Goal: Transaction & Acquisition: Subscribe to service/newsletter

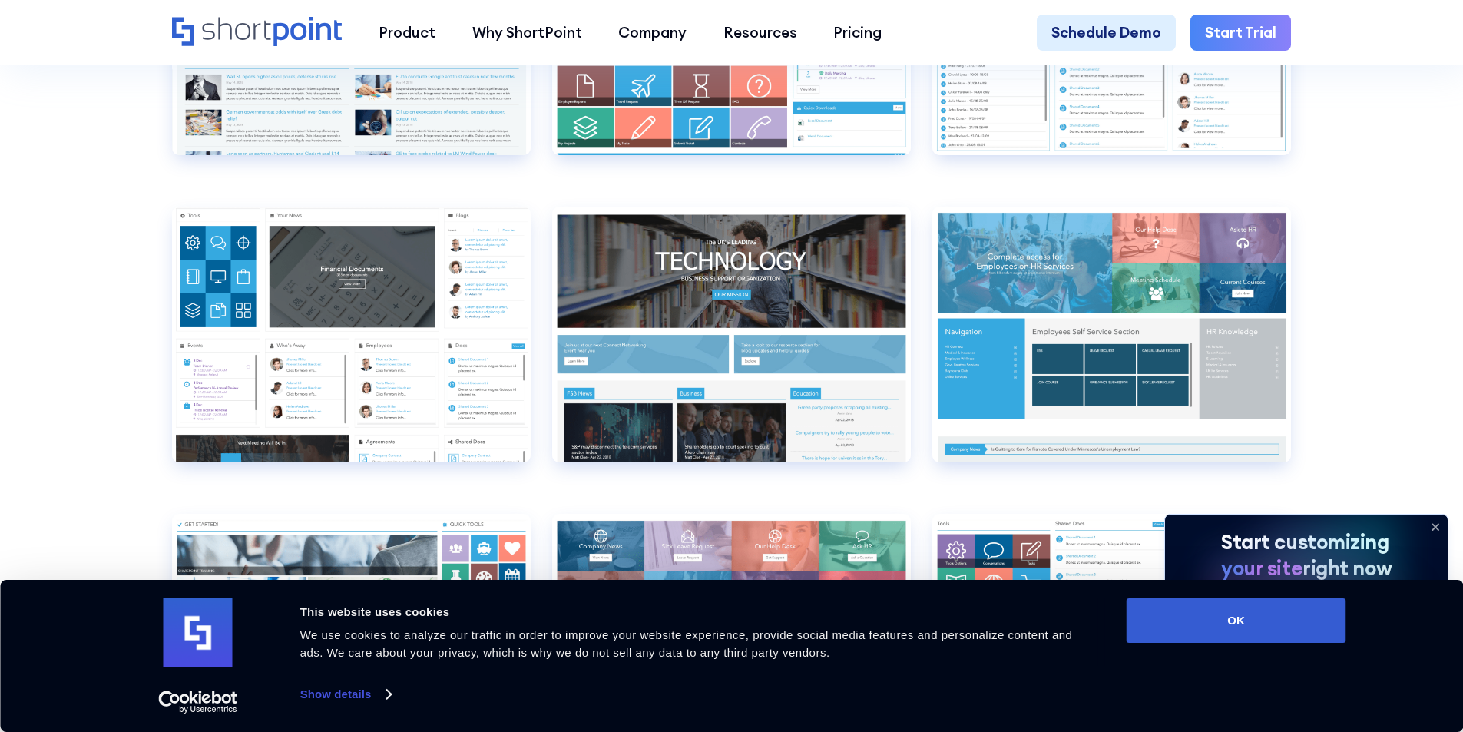
scroll to position [8142, 0]
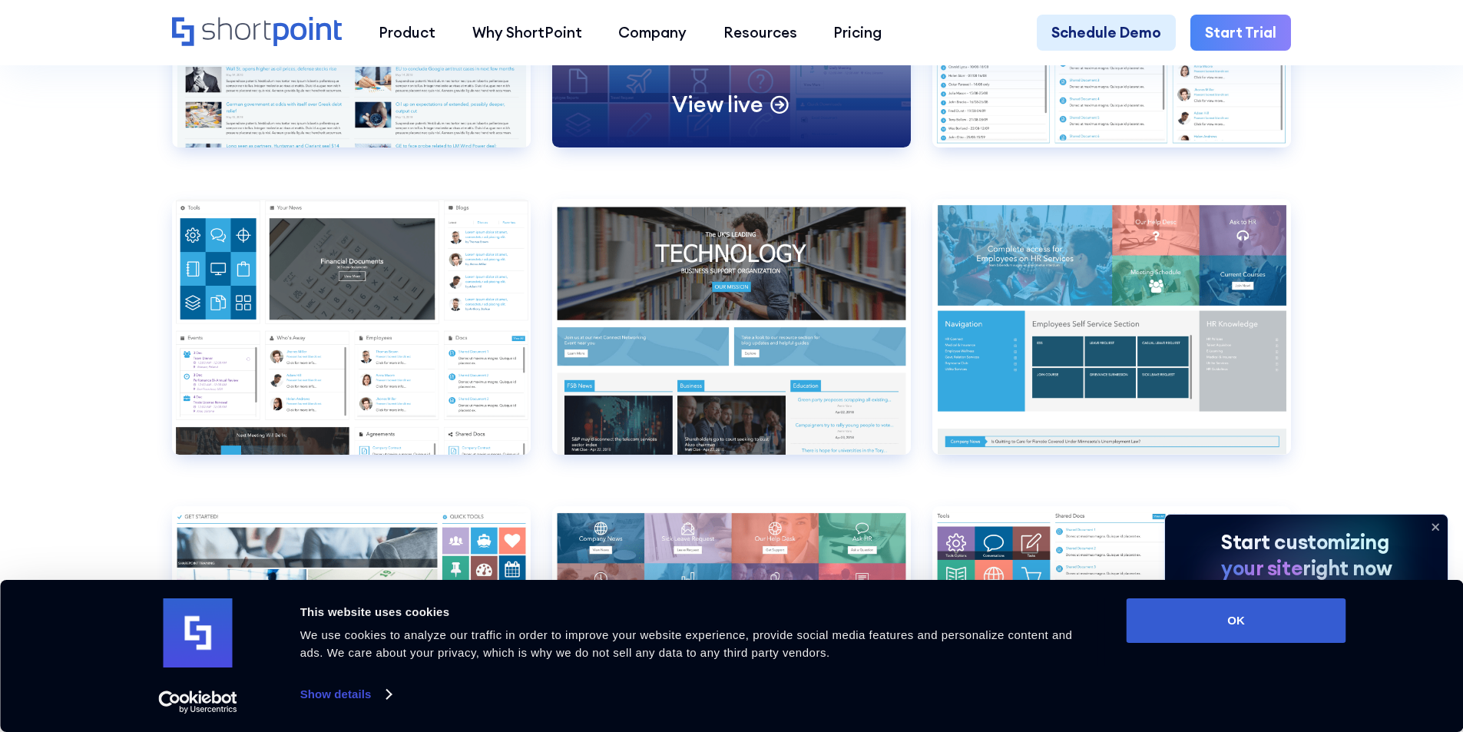
click at [712, 112] on div "View live" at bounding box center [731, 20] width 359 height 256
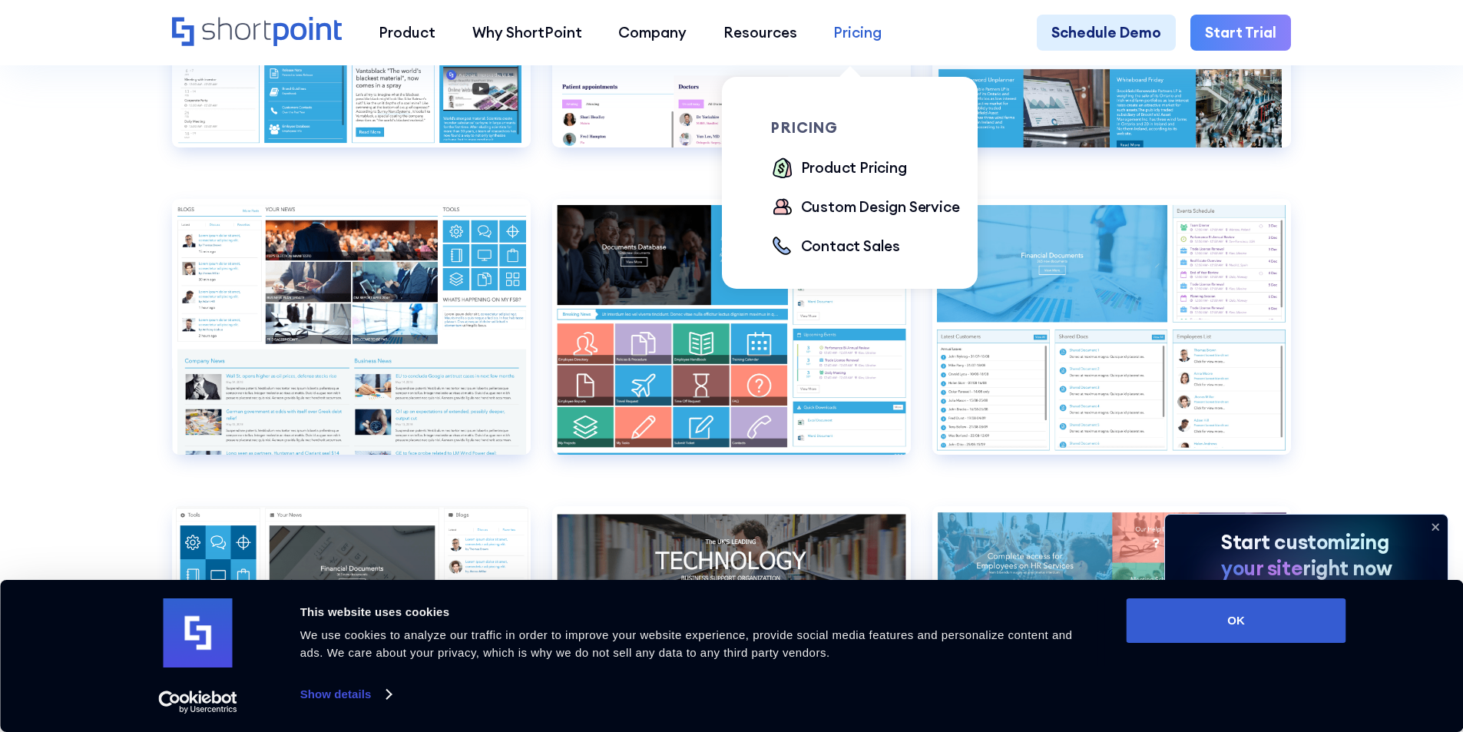
scroll to position [7528, 0]
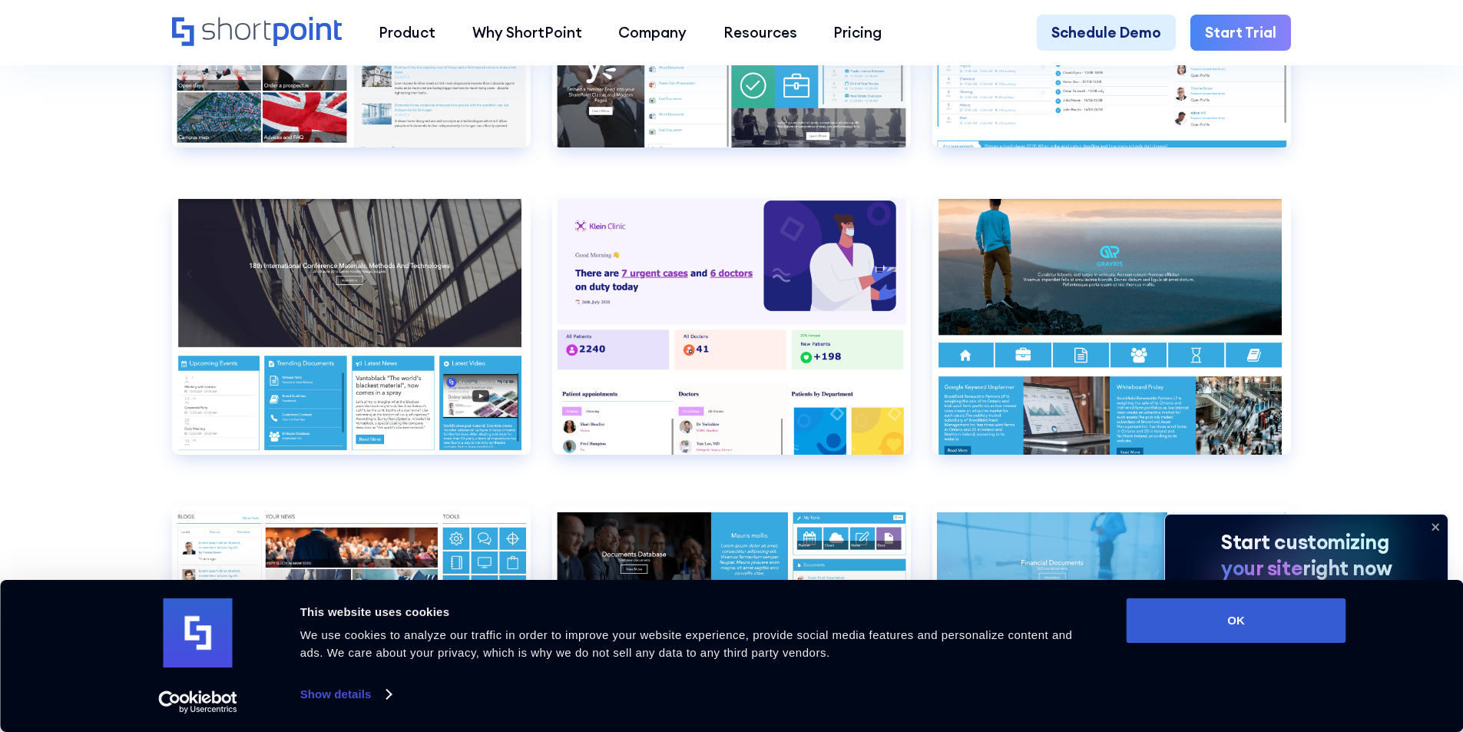
click at [1236, 31] on link "Start Trial" at bounding box center [1241, 33] width 101 height 37
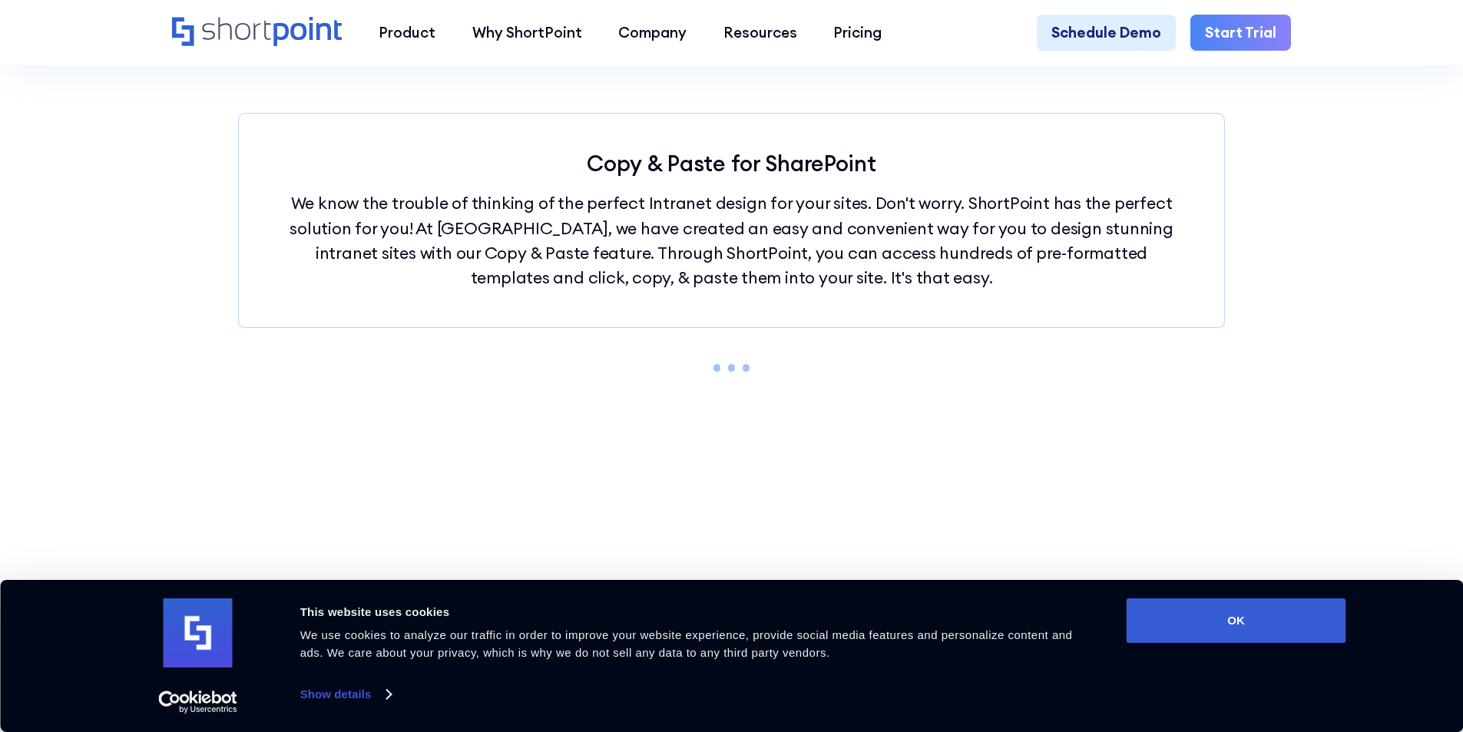
scroll to position [1690, 0]
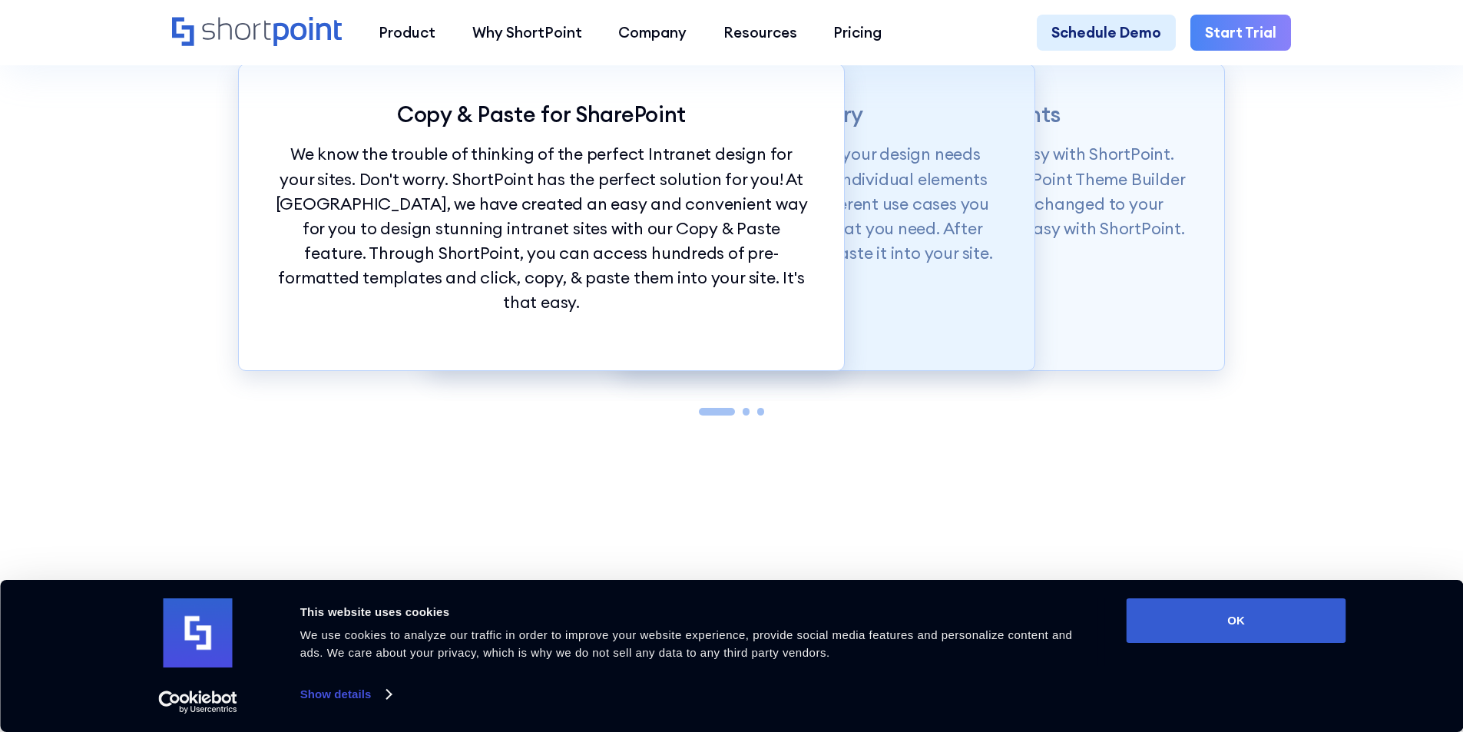
click at [963, 161] on p "Our Demos library is categorized according to your design needs from whole page…" at bounding box center [732, 204] width 533 height 124
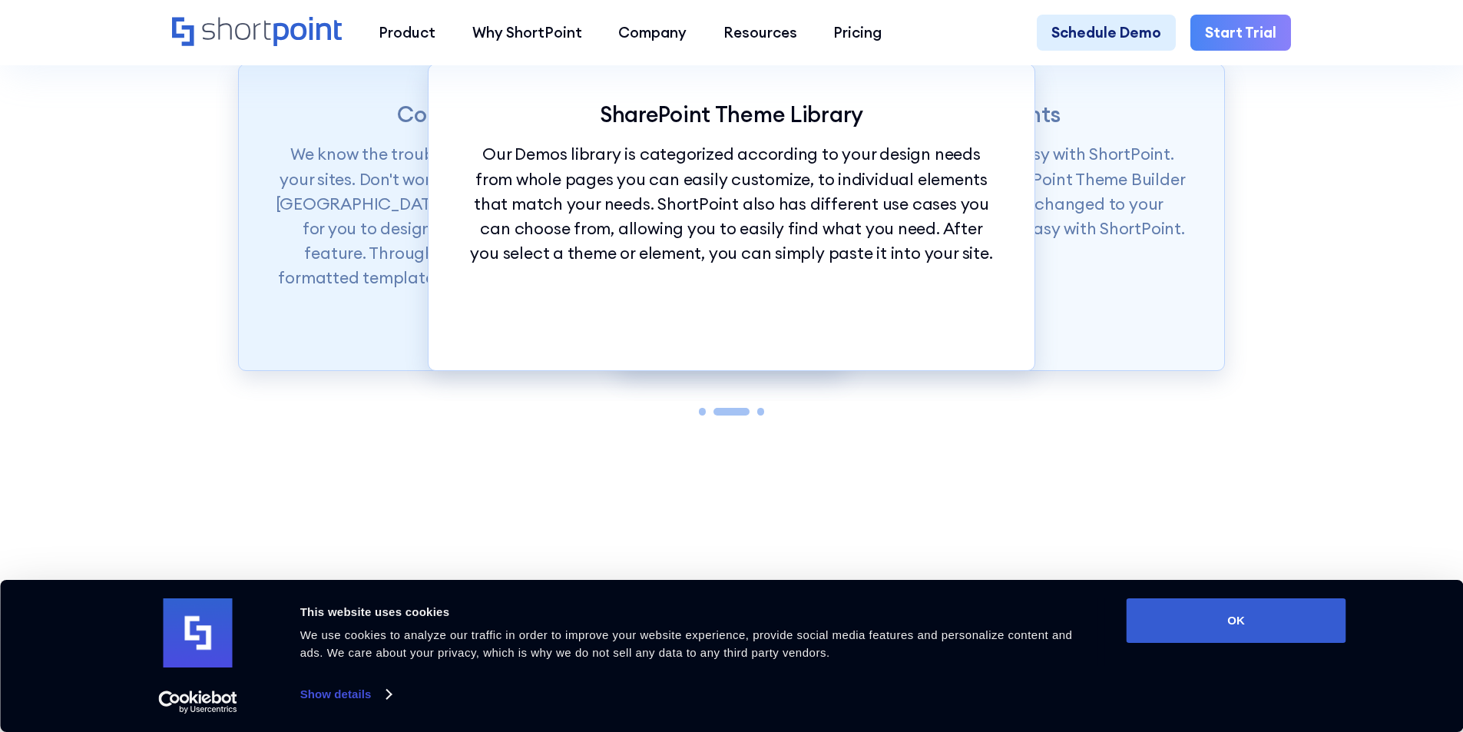
click at [326, 260] on p "We know the trouble of thinking of the perfect Intranet design for your sites. …" at bounding box center [541, 228] width 533 height 173
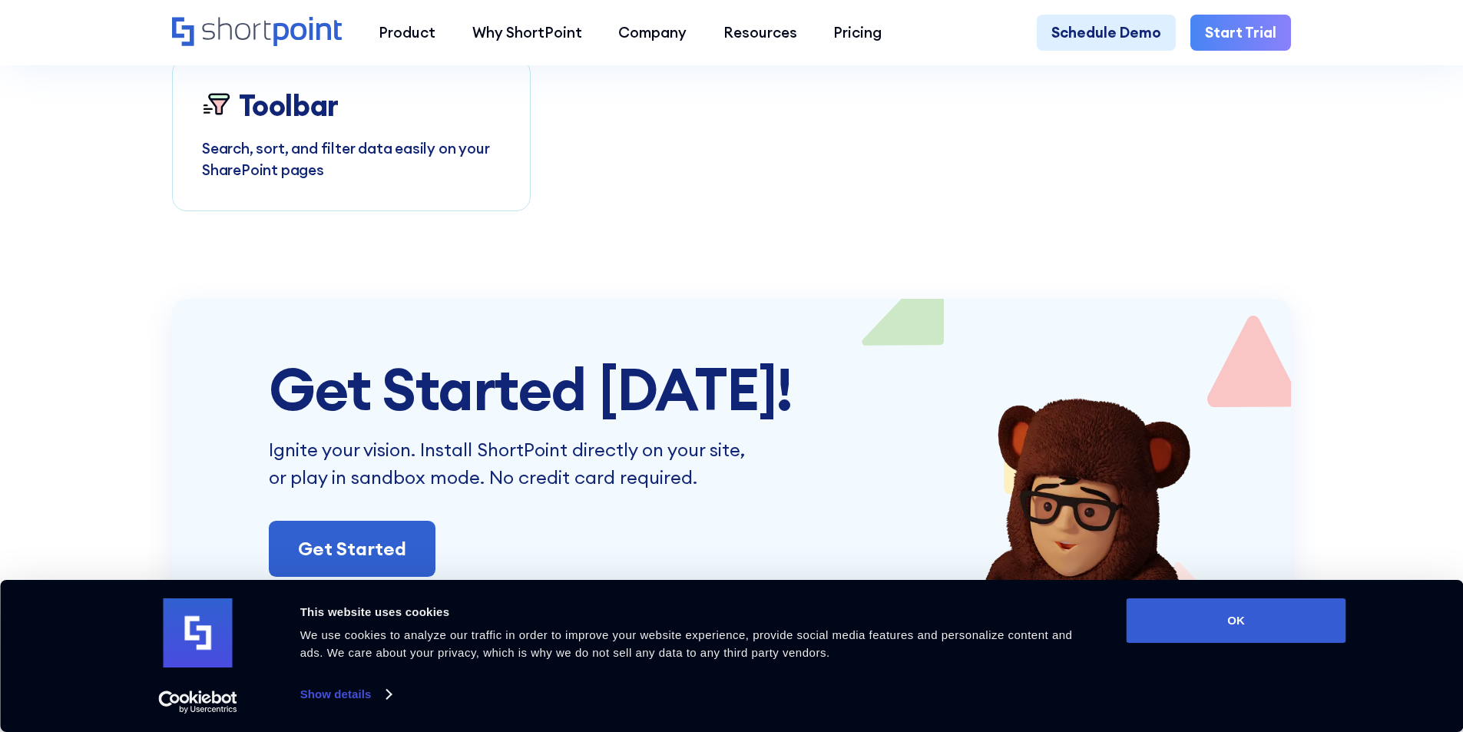
scroll to position [6376, 0]
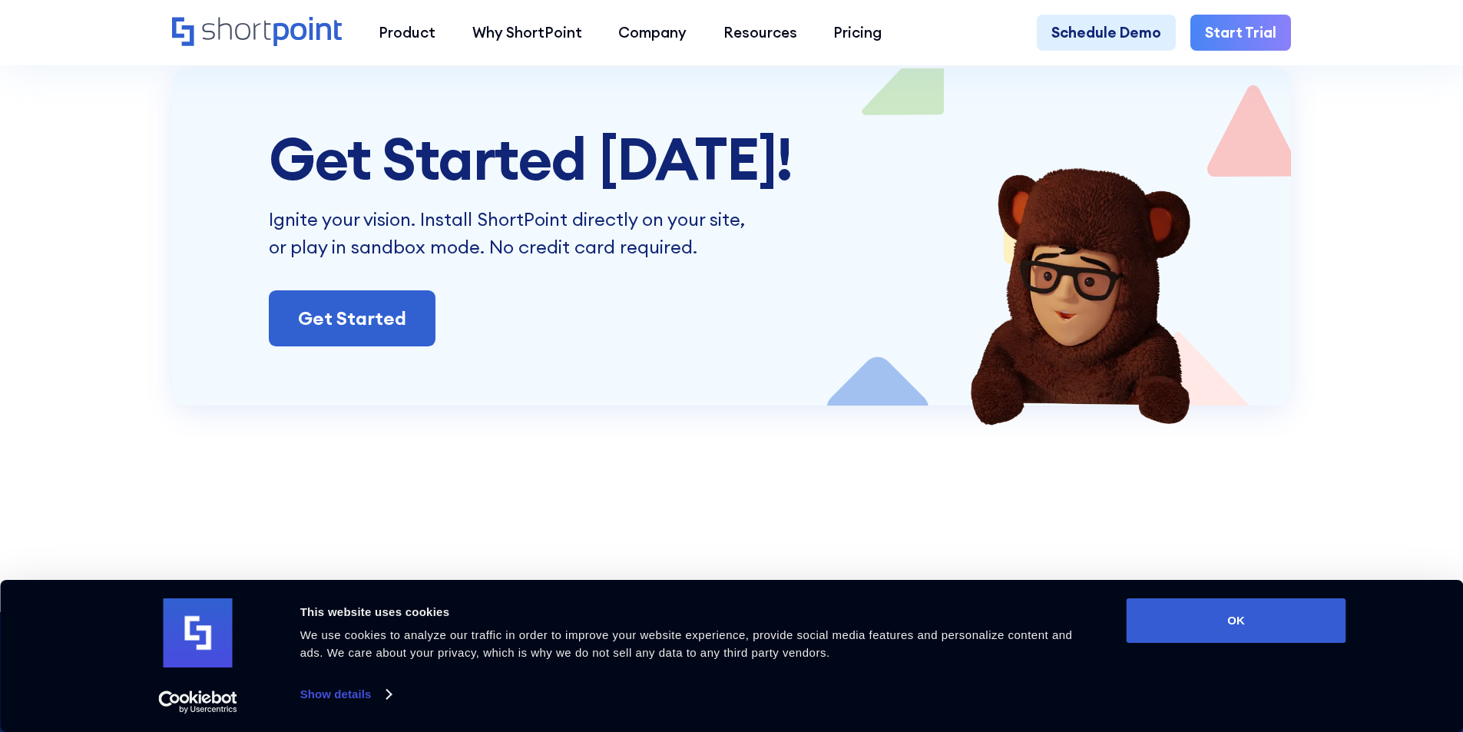
click at [1232, 30] on link "Start Trial" at bounding box center [1241, 33] width 101 height 37
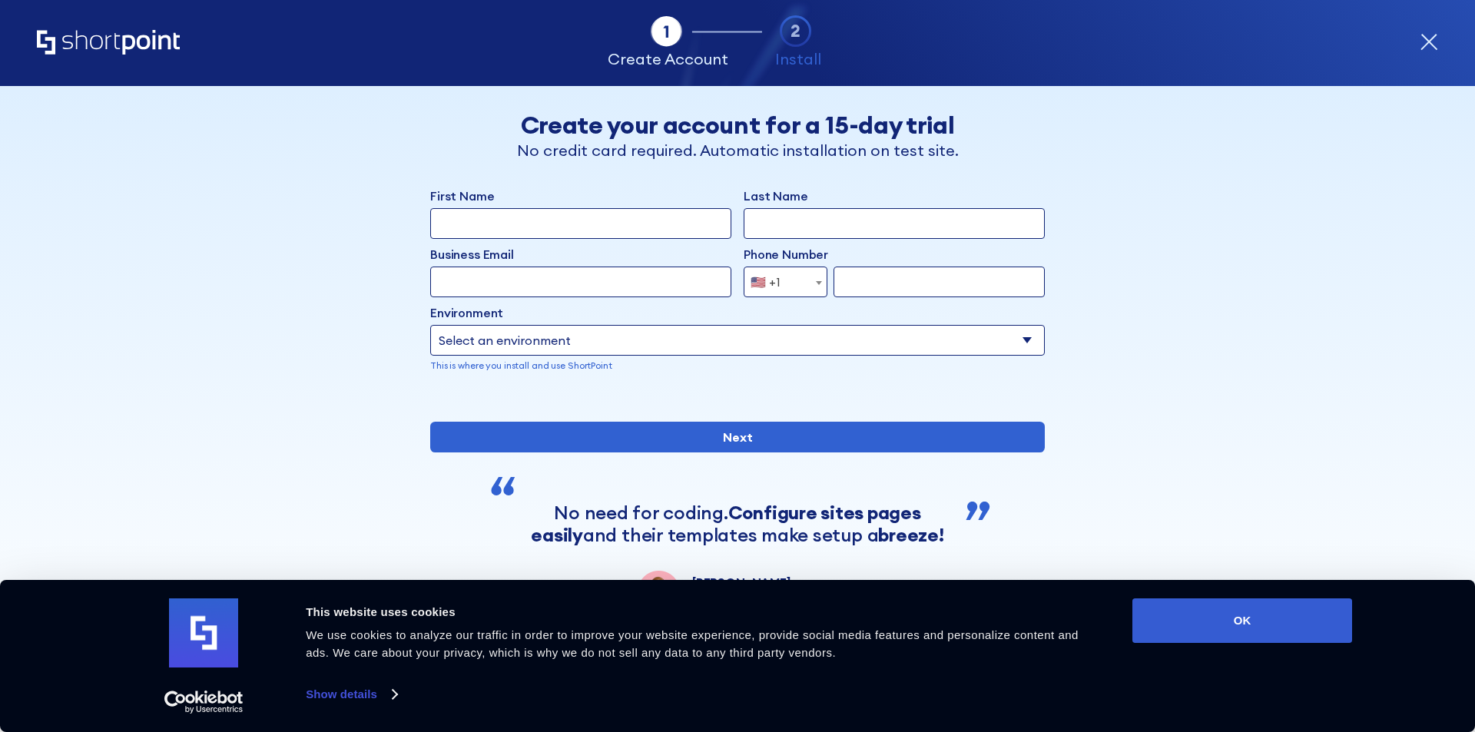
click at [589, 222] on input "First Name" at bounding box center [580, 223] width 301 height 31
type input "Khiem"
type input "Hoang Manh"
type input "khiemhm04@gmail.com"
type input "378050468"
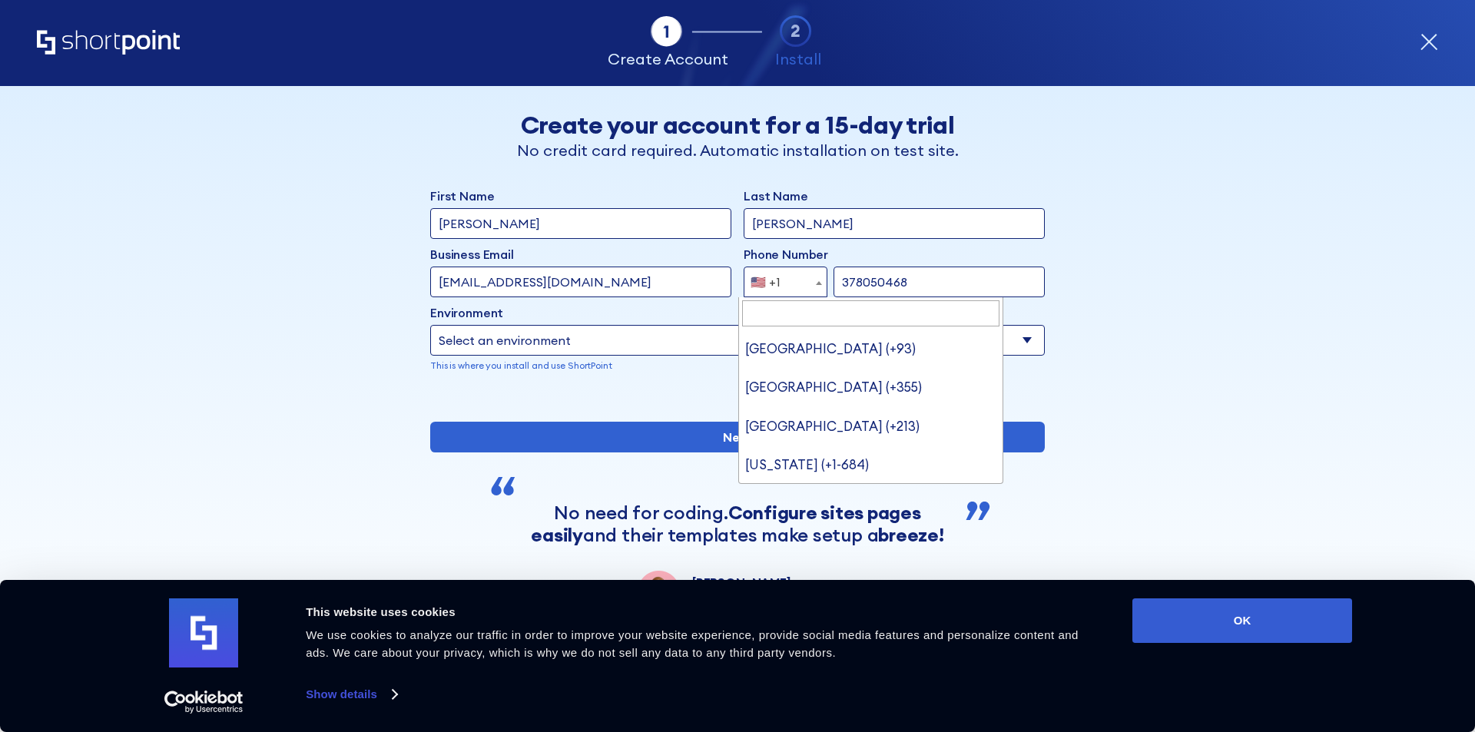
click at [787, 284] on span "🇺🇸 +1" at bounding box center [786, 282] width 84 height 31
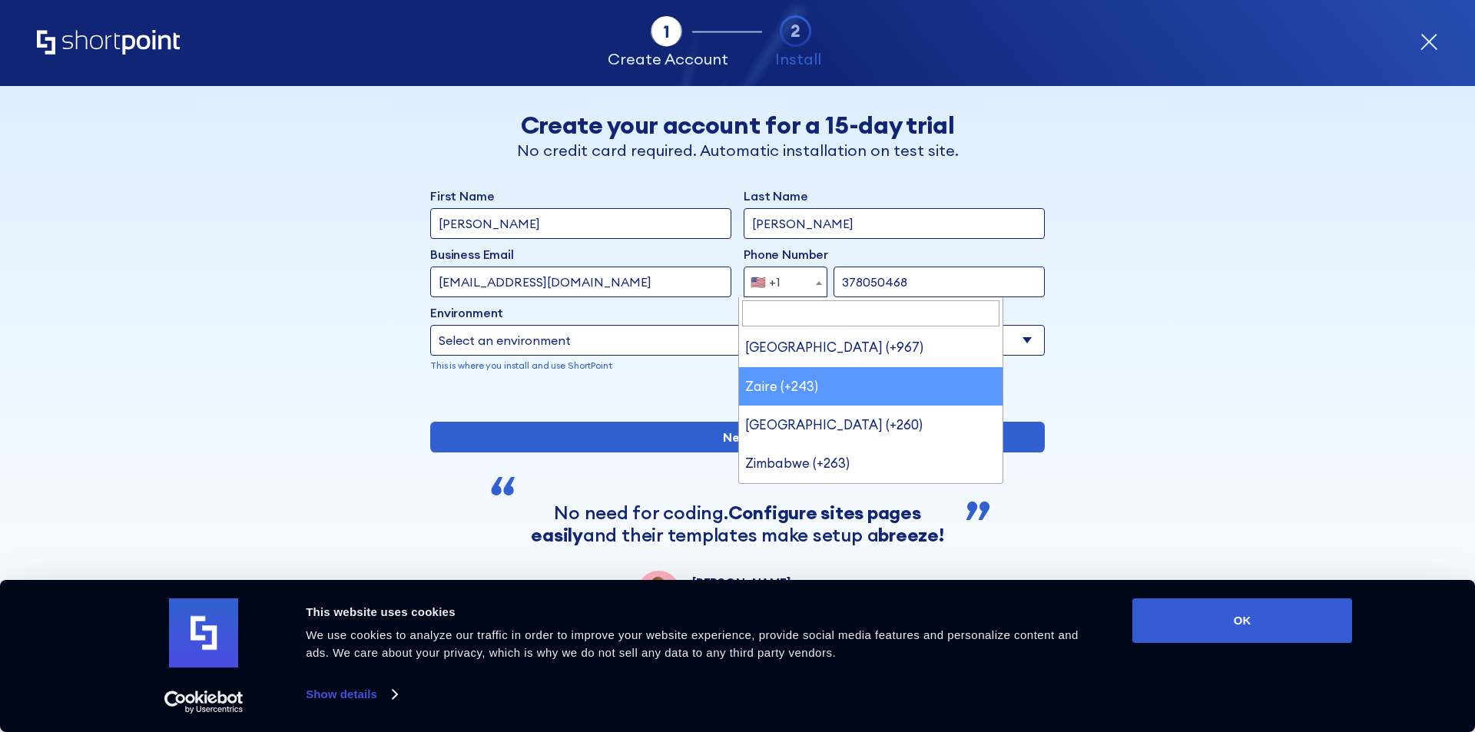
scroll to position [8854, 0]
select select "+84"
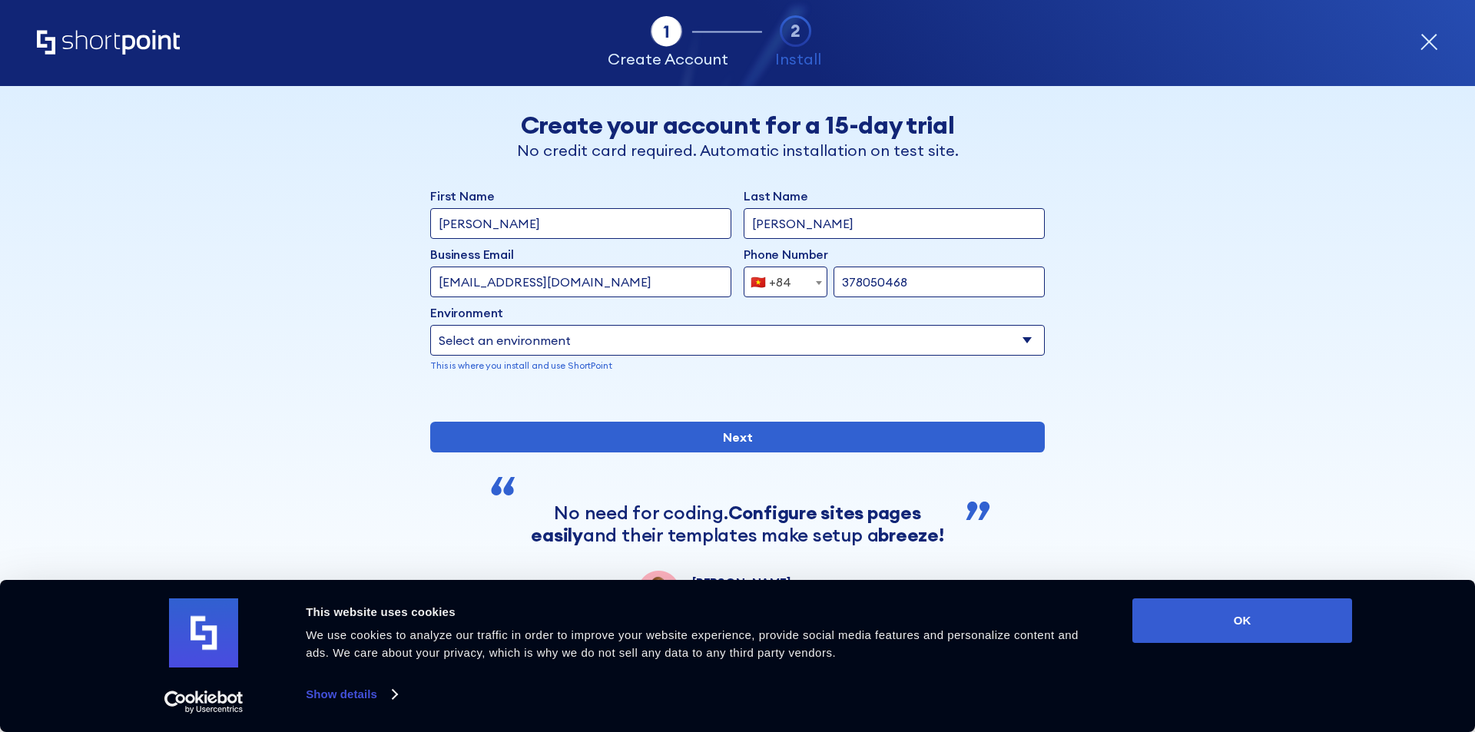
click at [546, 343] on select "Select an environment Microsoft 365 SharePoint Online SharePoint 2019 (On-Premi…" at bounding box center [737, 340] width 615 height 31
select select "SharePoint Online"
click at [430, 325] on select "Select an environment Microsoft 365 SharePoint Online SharePoint 2019 (On-Premi…" at bounding box center [737, 340] width 615 height 31
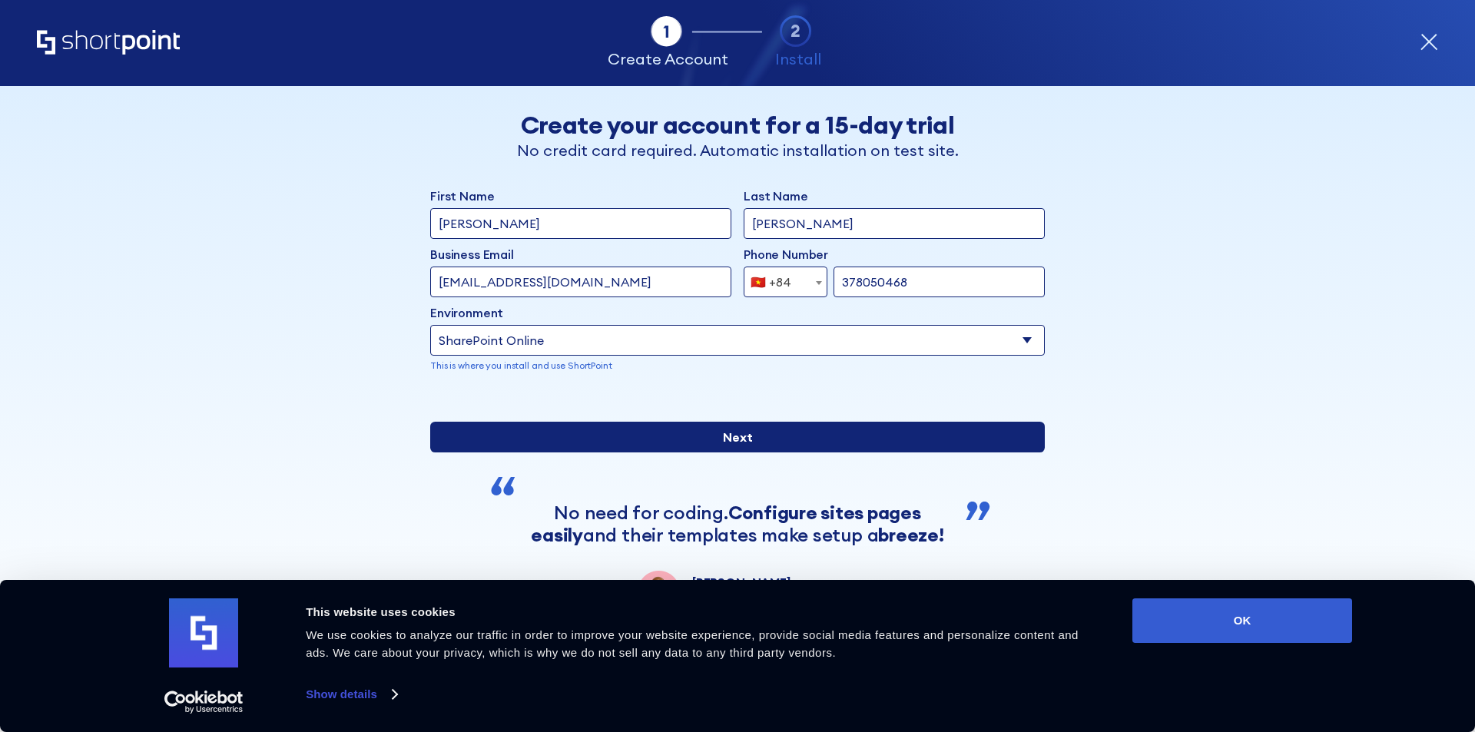
click at [551, 452] on input "Next" at bounding box center [737, 437] width 615 height 31
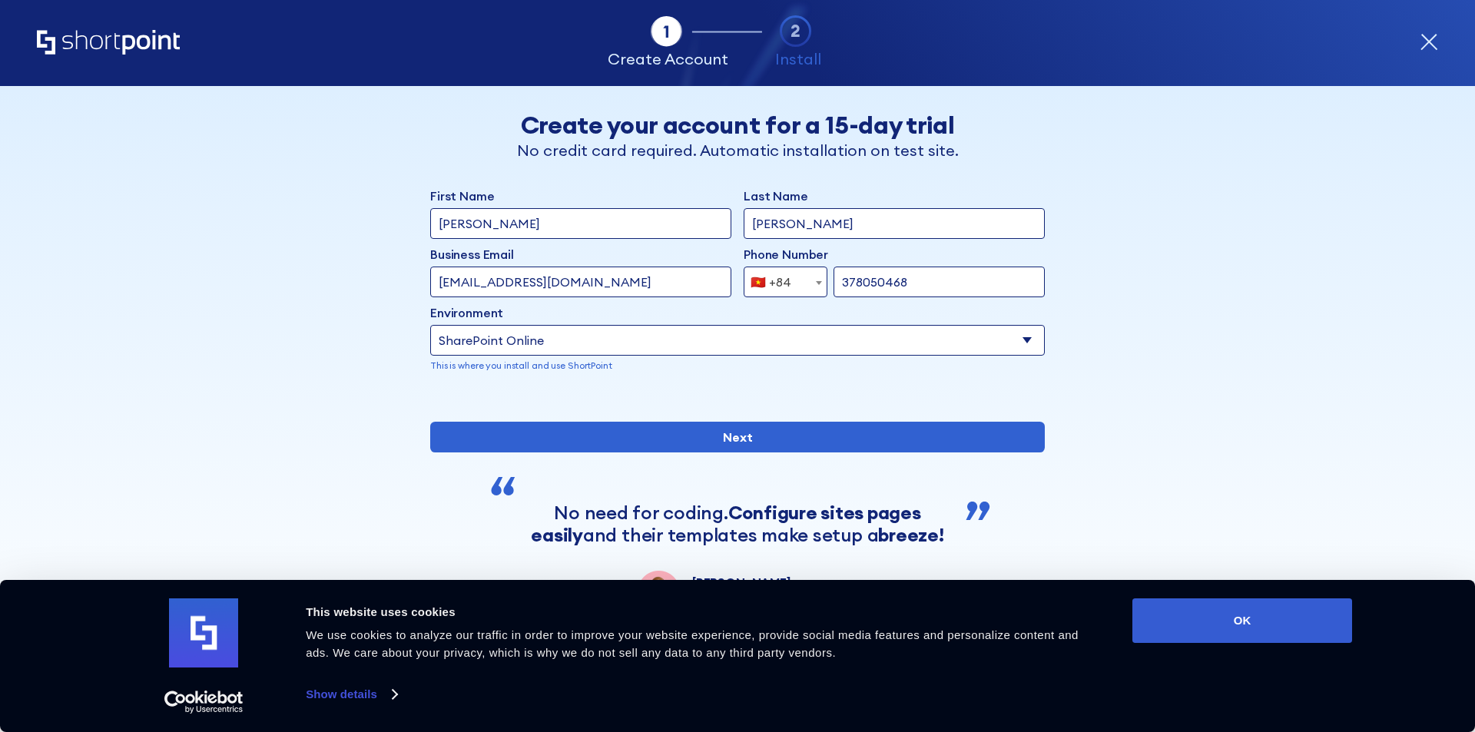
drag, startPoint x: 432, startPoint y: 265, endPoint x: 249, endPoint y: 254, distance: 183.9
click at [249, 254] on div "Tab 1 Tab 2 Tab 3 Tab 4 Tell us more about you New customer Existing customer B…" at bounding box center [737, 409] width 1475 height 646
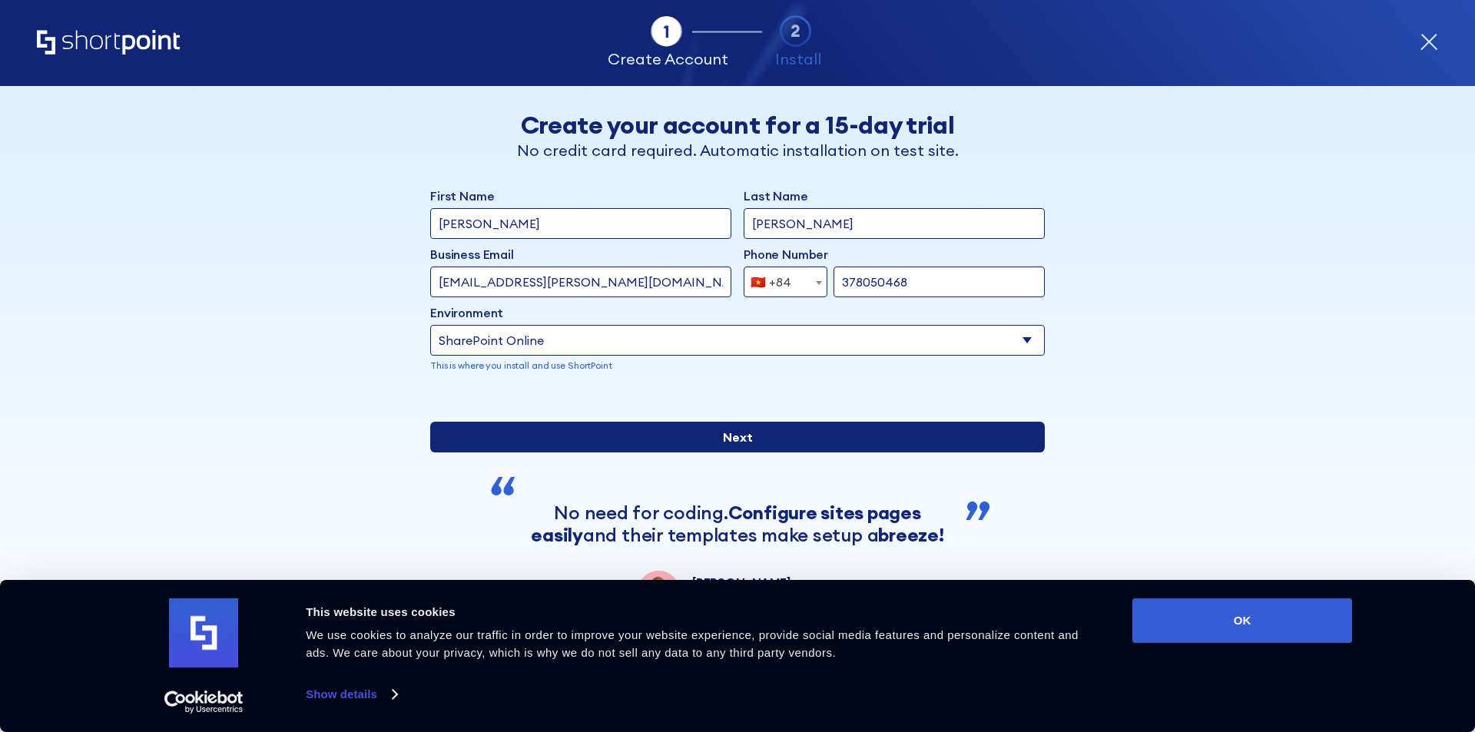
type input "contact@khiem.tech"
click at [532, 452] on input "Next" at bounding box center [737, 437] width 615 height 31
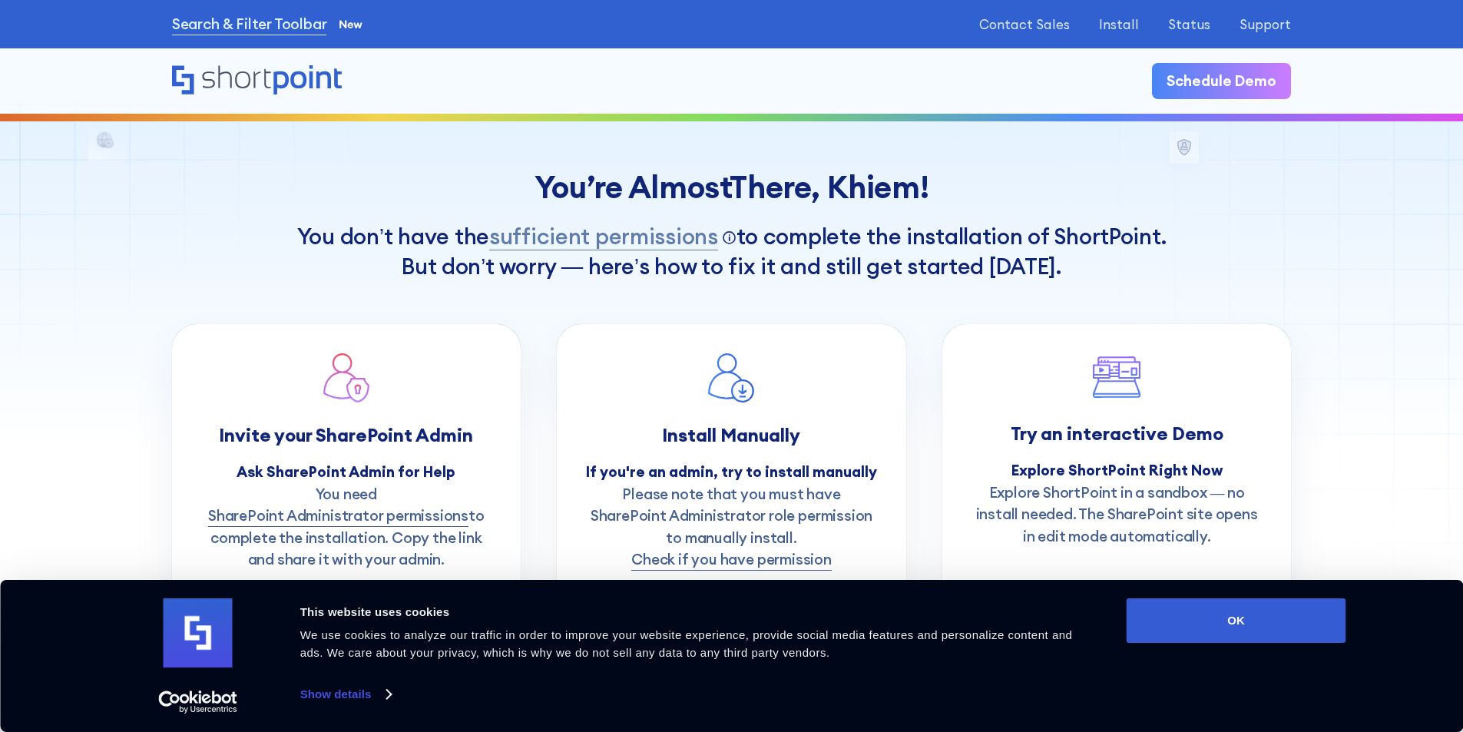
click at [1179, 192] on div "You’re Almost There, Khiem !" at bounding box center [731, 188] width 1119 height 36
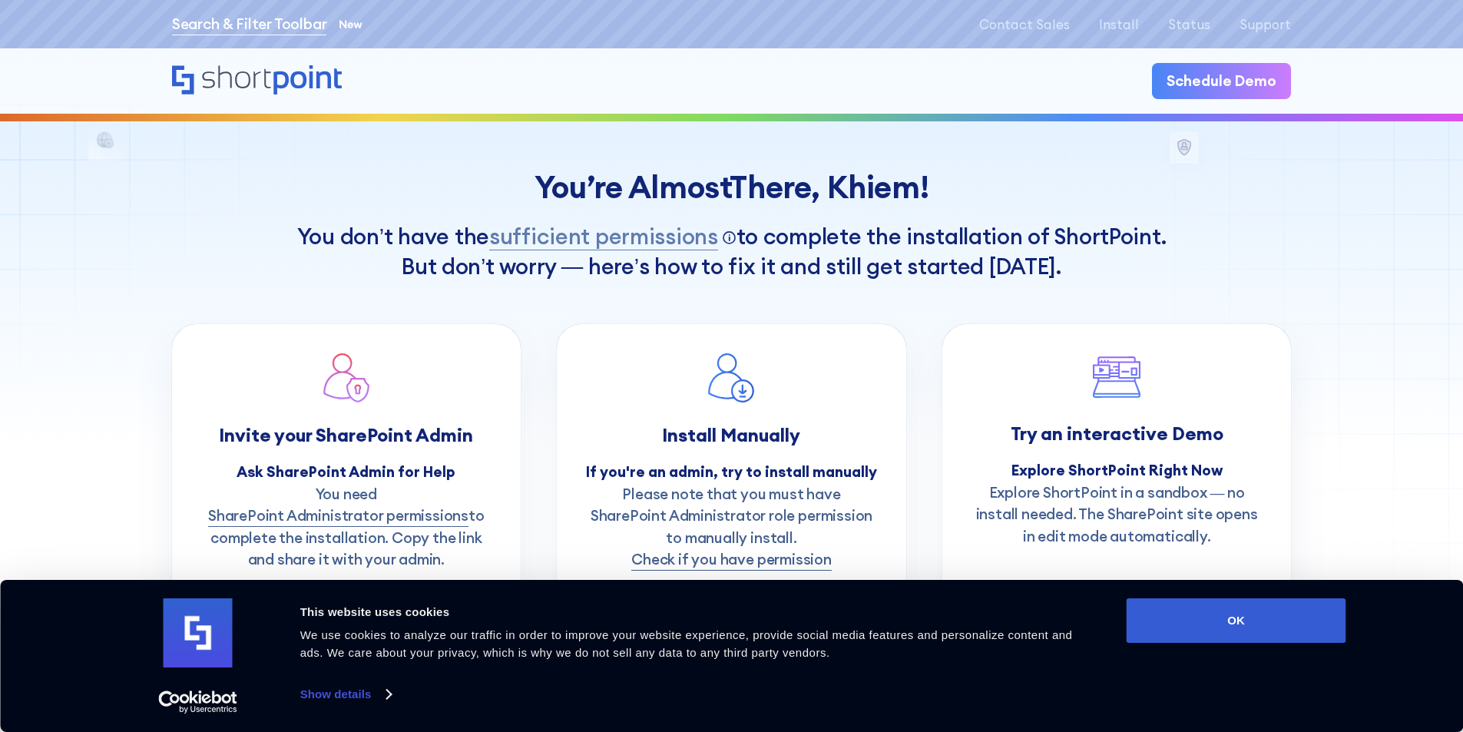
click at [269, 23] on link "Search & Filter Toolbar" at bounding box center [249, 24] width 155 height 22
click at [1275, 631] on button "OK" at bounding box center [1237, 620] width 220 height 45
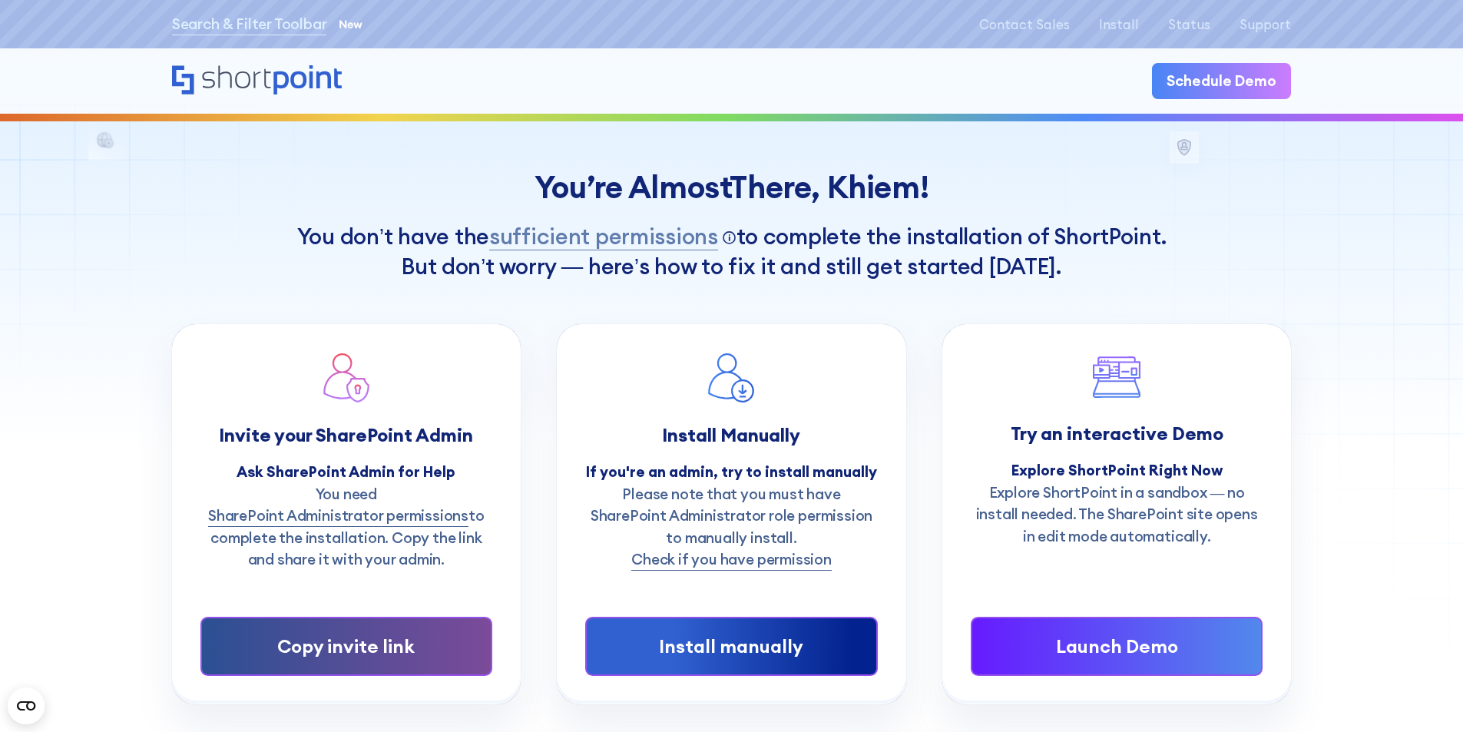
click at [405, 638] on div "Copy invite link" at bounding box center [346, 647] width 230 height 28
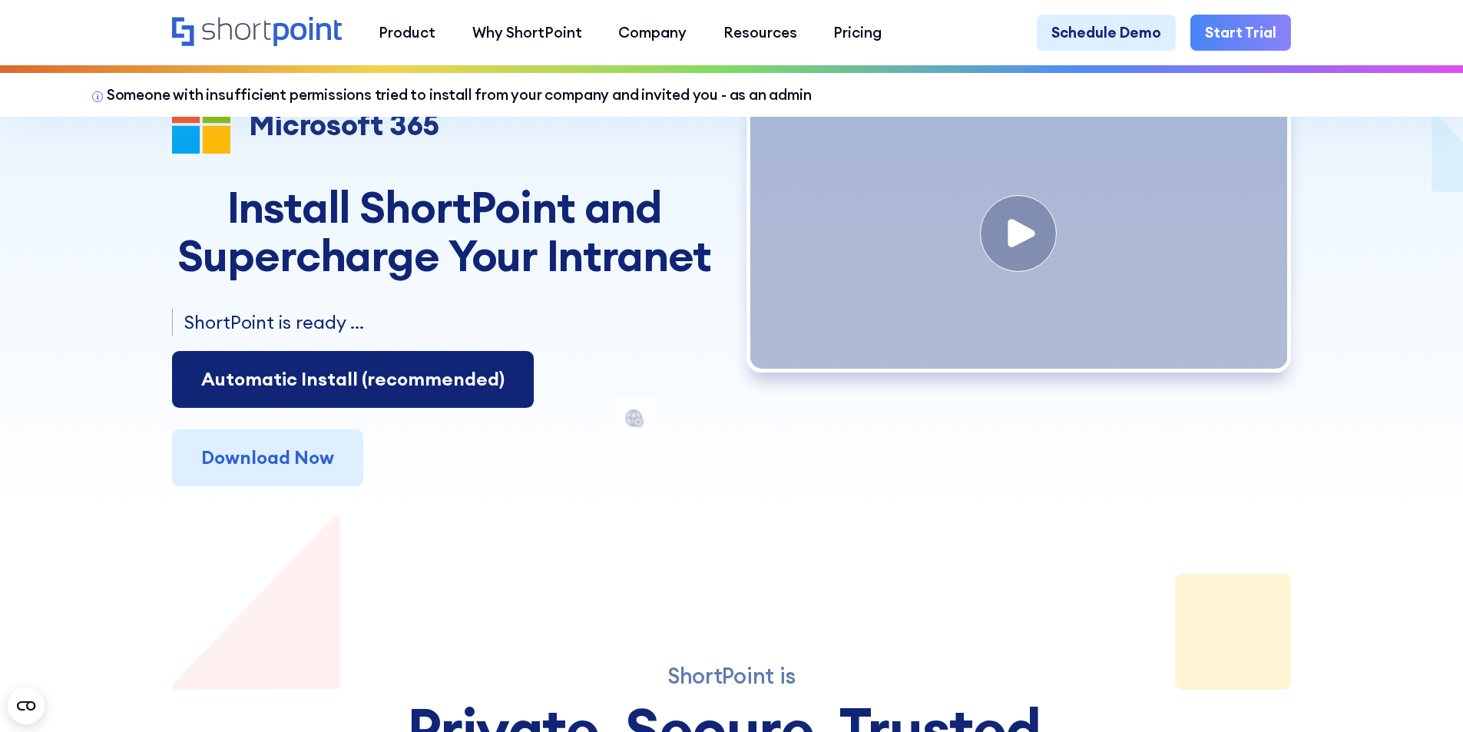
scroll to position [77, 0]
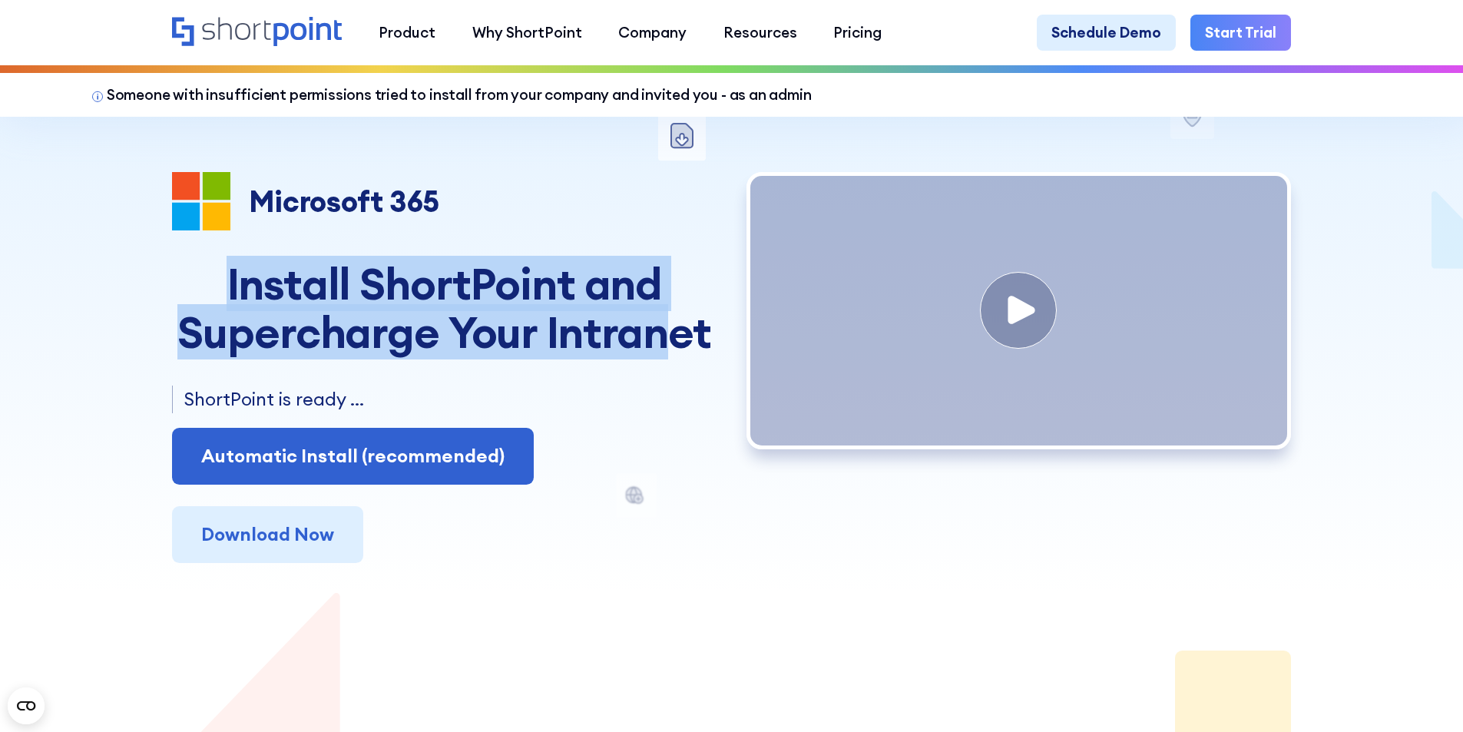
drag, startPoint x: 227, startPoint y: 286, endPoint x: 660, endPoint y: 344, distance: 437.2
click at [660, 344] on h2 "Install ShortPoint and Supercharge Your Intranet" at bounding box center [444, 308] width 545 height 97
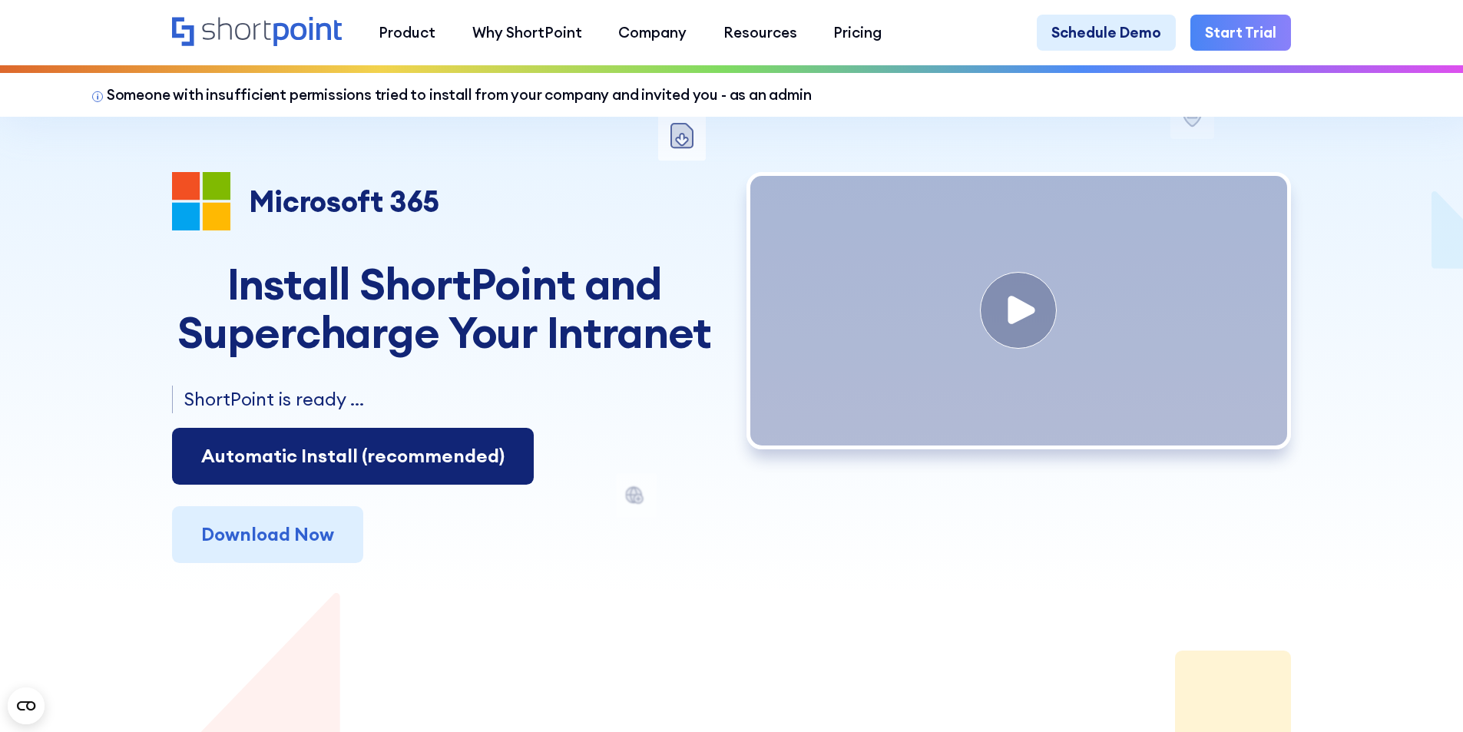
click at [320, 467] on link "Automatic Install (recommended)" at bounding box center [353, 456] width 362 height 57
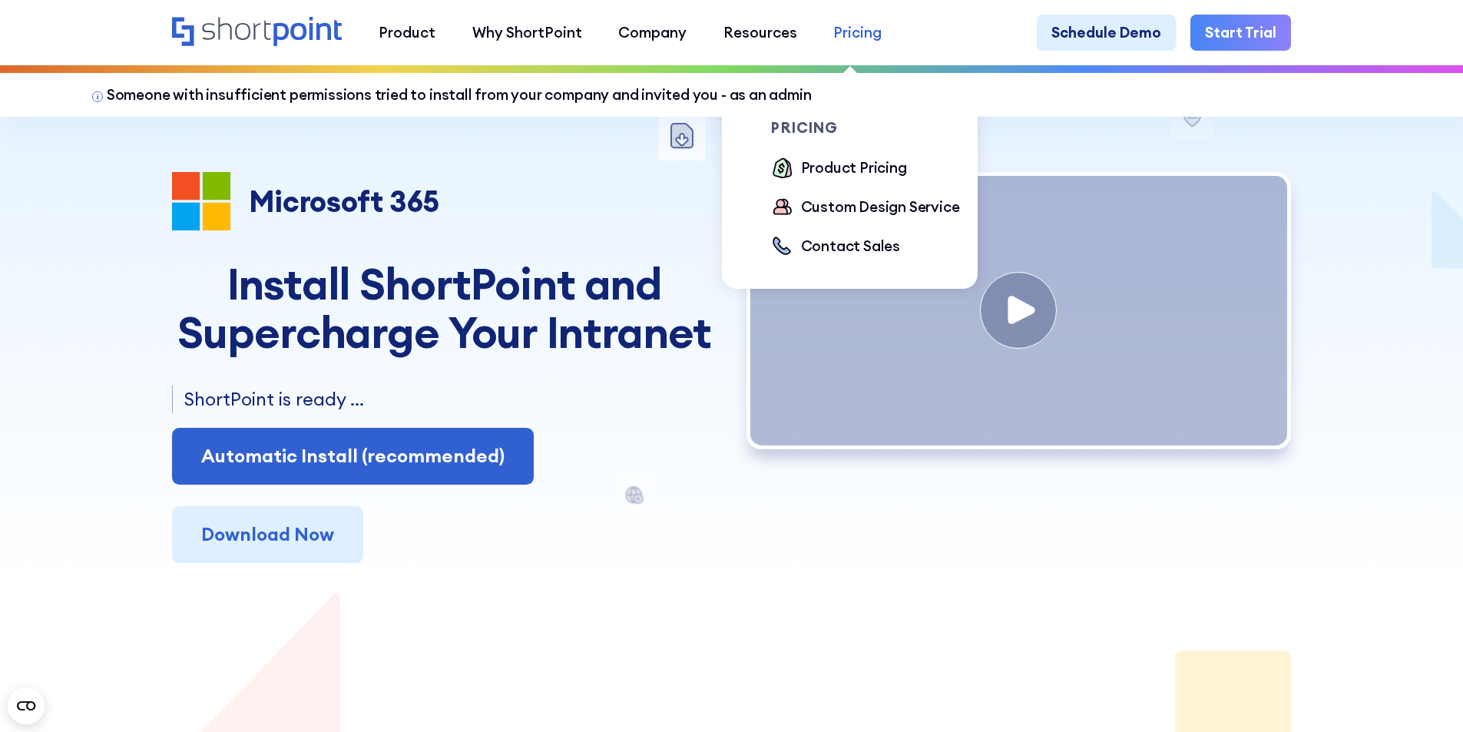
click at [873, 47] on link "Pricing" at bounding box center [858, 33] width 85 height 37
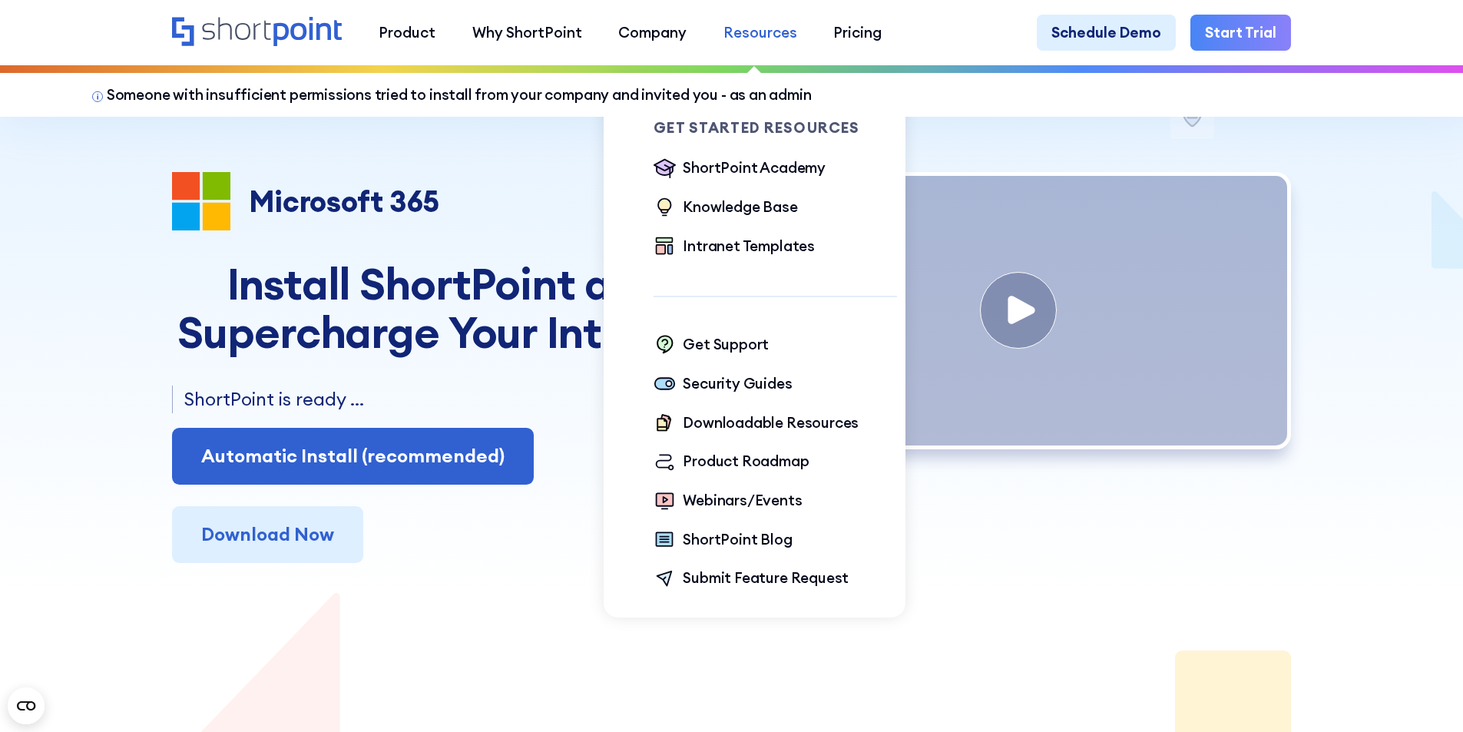
click at [783, 42] on div "Resources" at bounding box center [761, 33] width 74 height 22
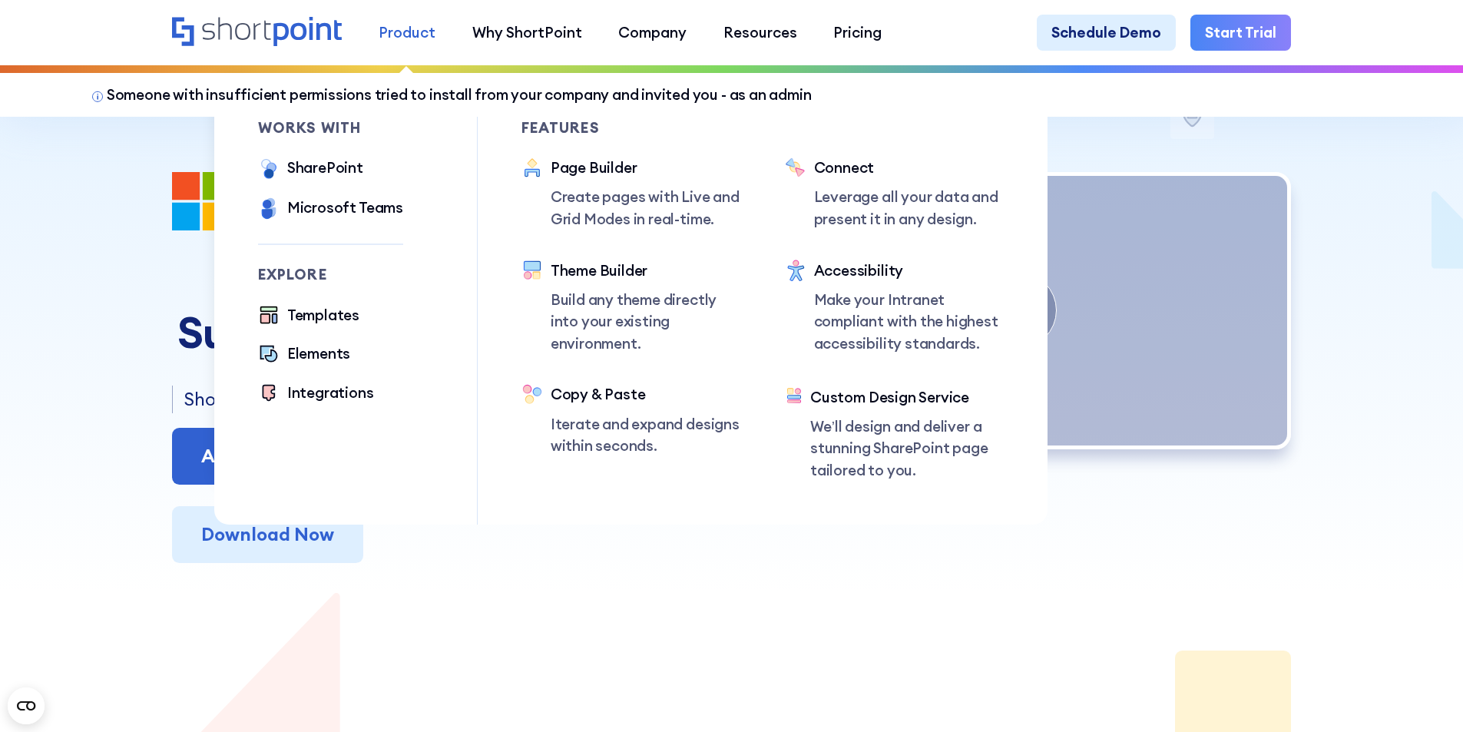
click at [400, 35] on div "Product" at bounding box center [407, 33] width 57 height 22
click at [306, 171] on div "SharePoint" at bounding box center [325, 168] width 76 height 22
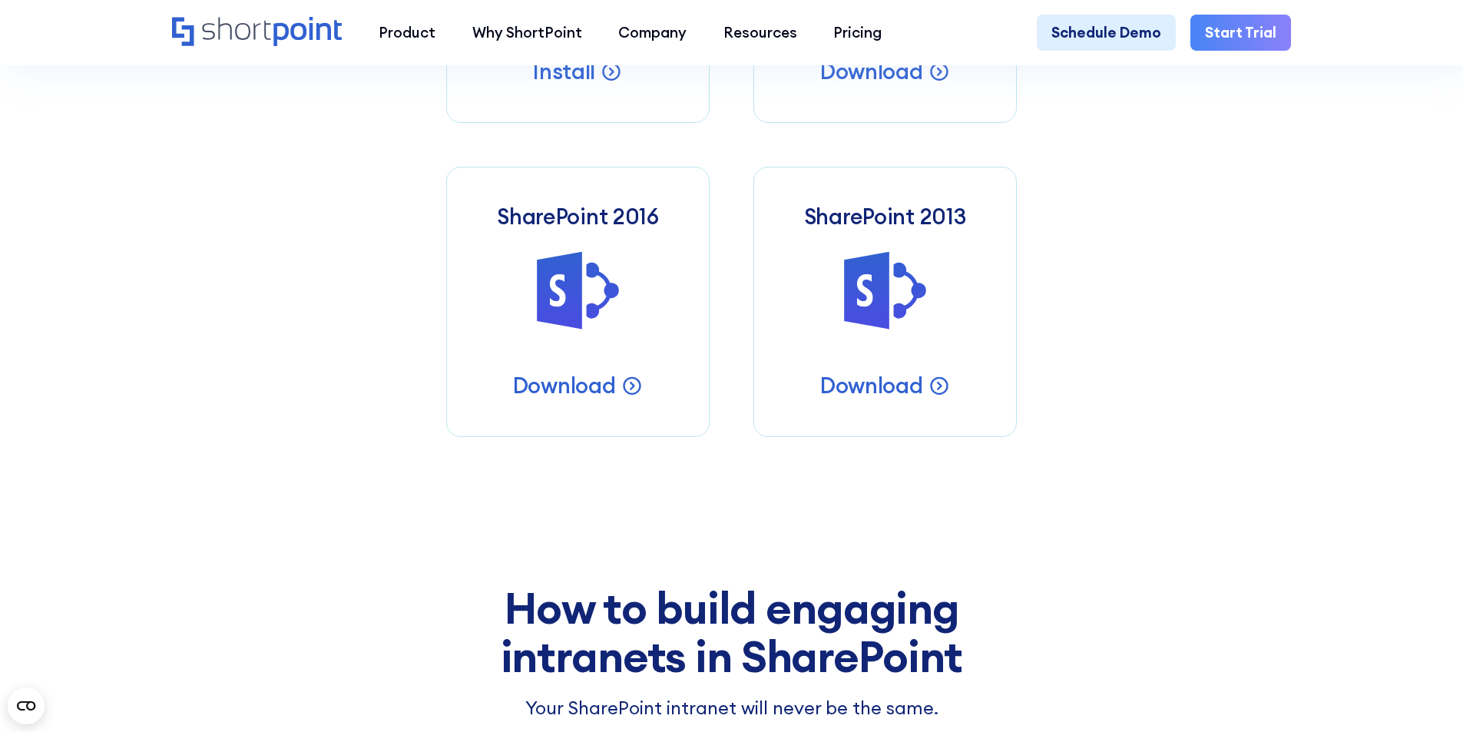
scroll to position [615, 0]
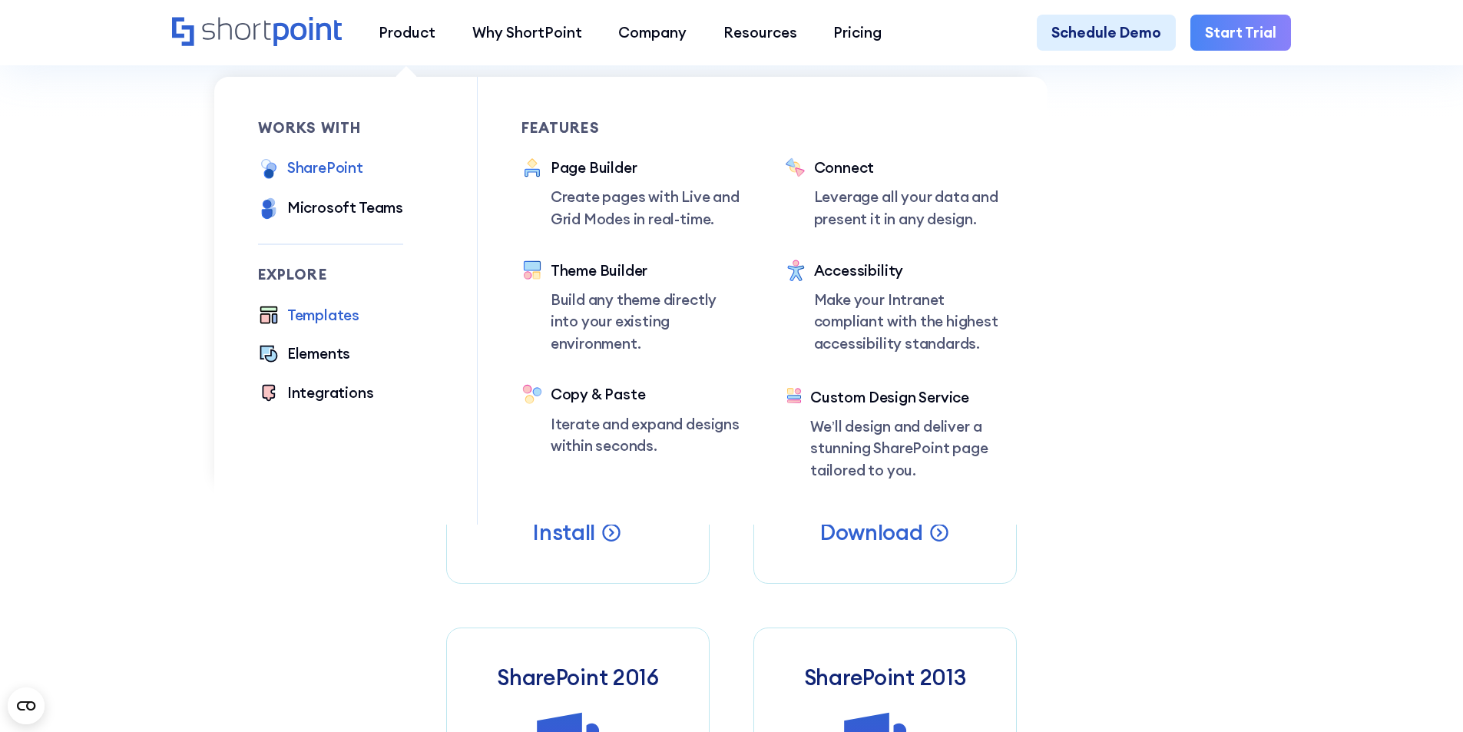
click at [339, 316] on div "Templates" at bounding box center [323, 315] width 72 height 22
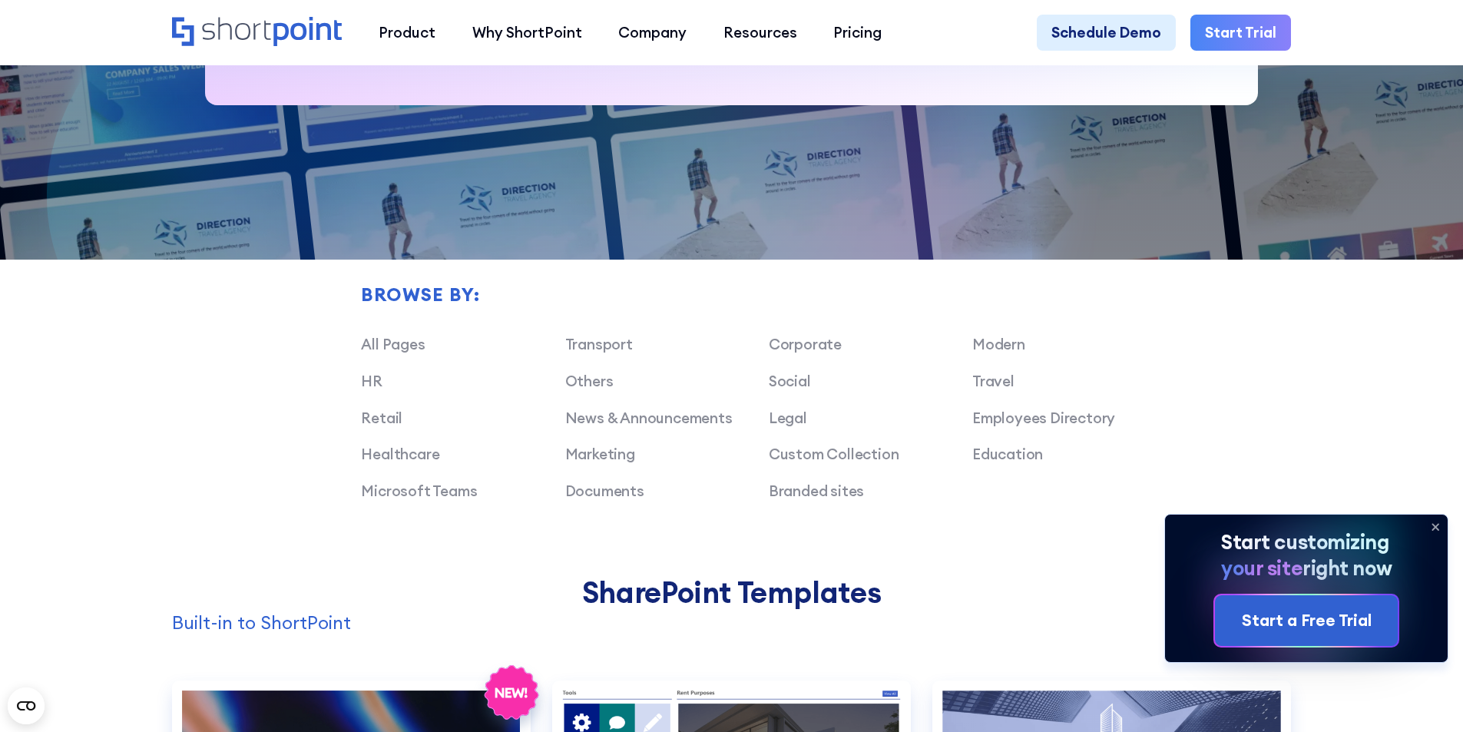
scroll to position [1536, 0]
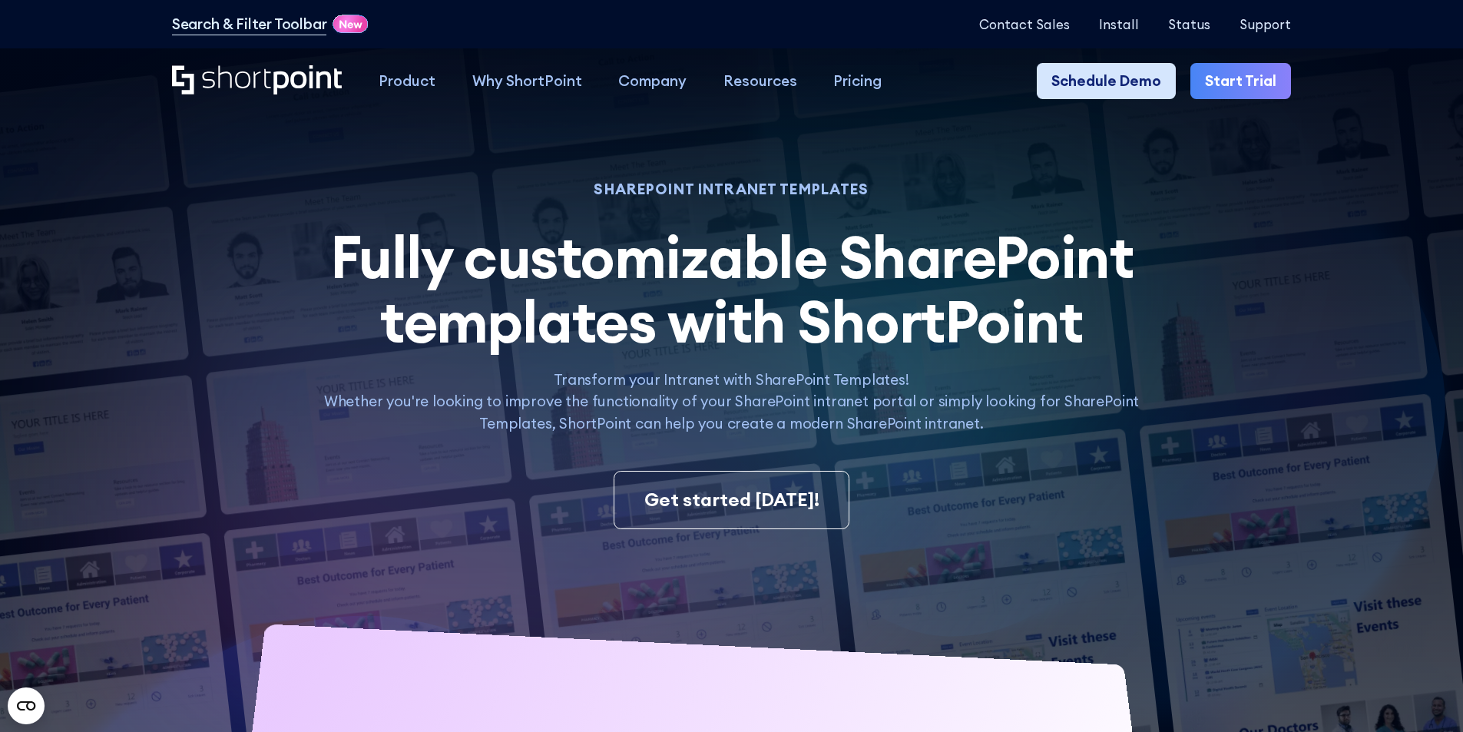
click at [1094, 88] on link "Schedule Demo" at bounding box center [1106, 81] width 139 height 37
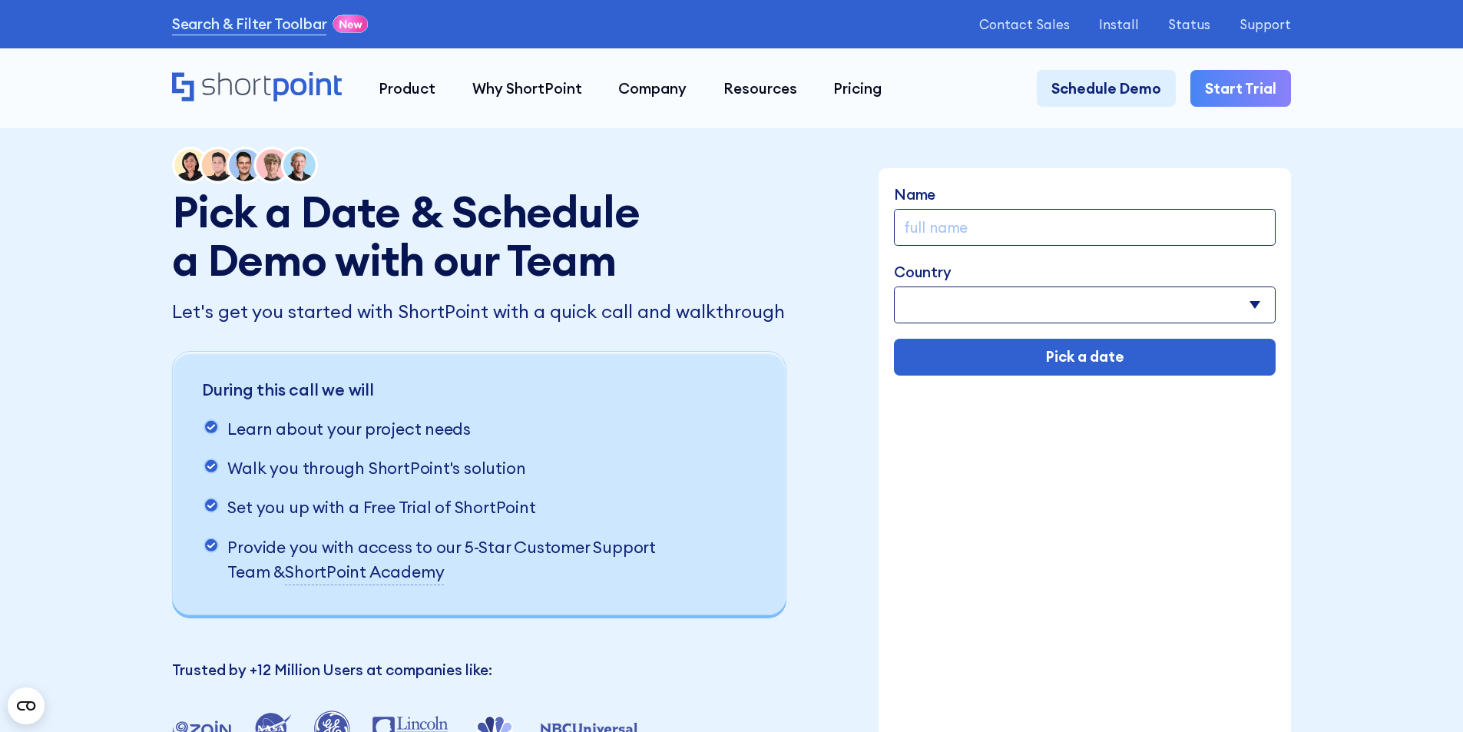
click at [984, 222] on input "Name" at bounding box center [1085, 227] width 382 height 37
click at [940, 293] on select "[GEOGRAPHIC_DATA] [GEOGRAPHIC_DATA] [GEOGRAPHIC_DATA] [US_STATE] [GEOGRAPHIC_DA…" at bounding box center [1085, 305] width 382 height 37
click at [784, 294] on div "Pick a Date & Schedule a Demo with our Team Let's get you started with ShortPoi…" at bounding box center [481, 447] width 619 height 600
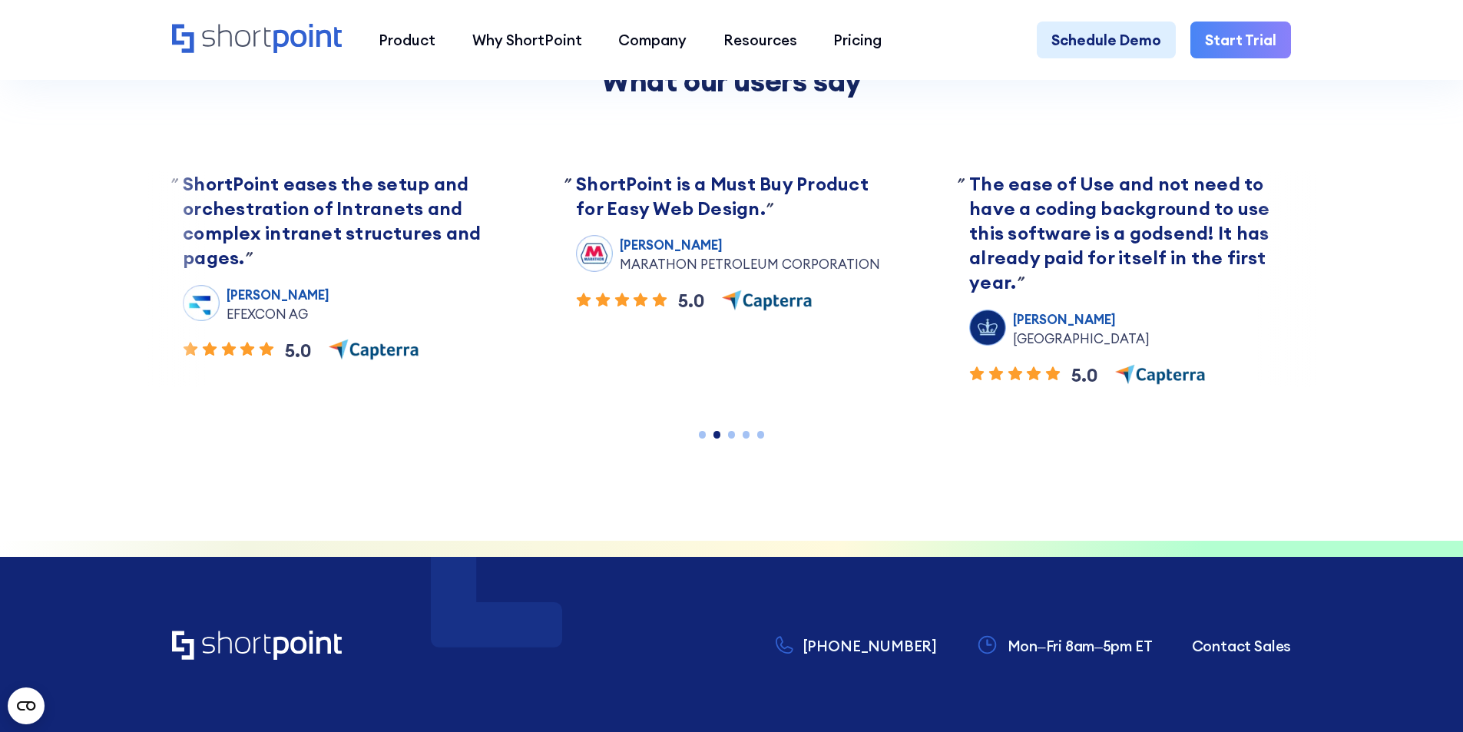
scroll to position [1152, 0]
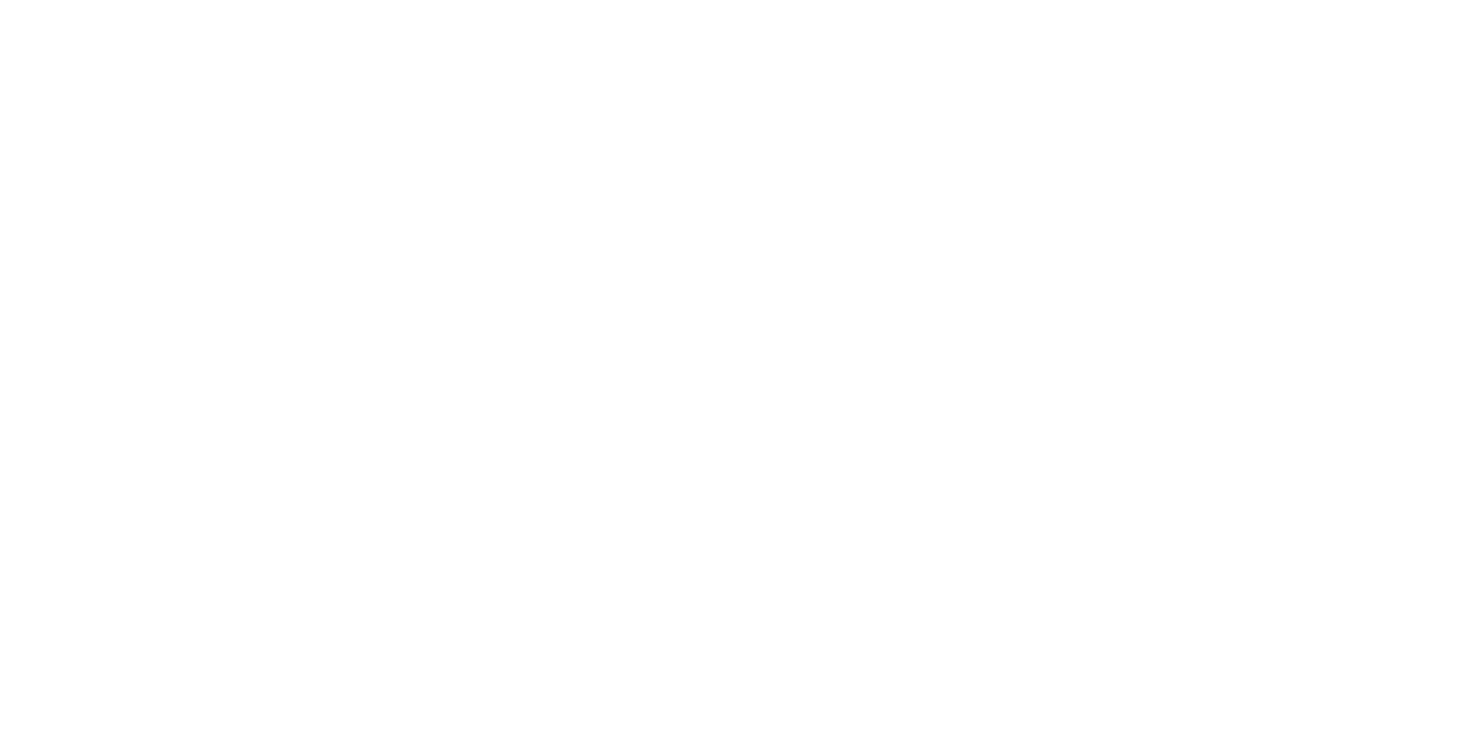
select select "+84"
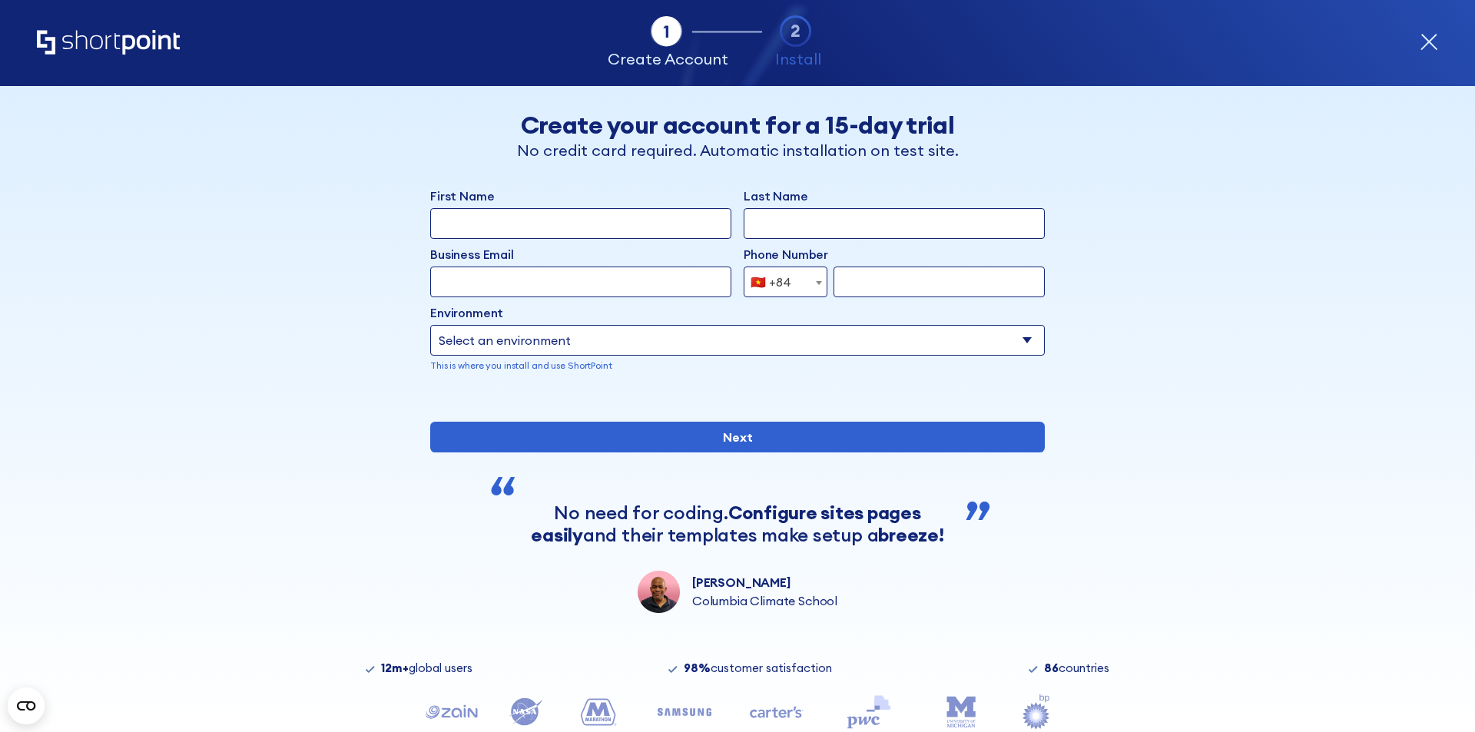
click at [1433, 45] on icon "form" at bounding box center [1429, 42] width 18 height 18
